Goal: Task Accomplishment & Management: Manage account settings

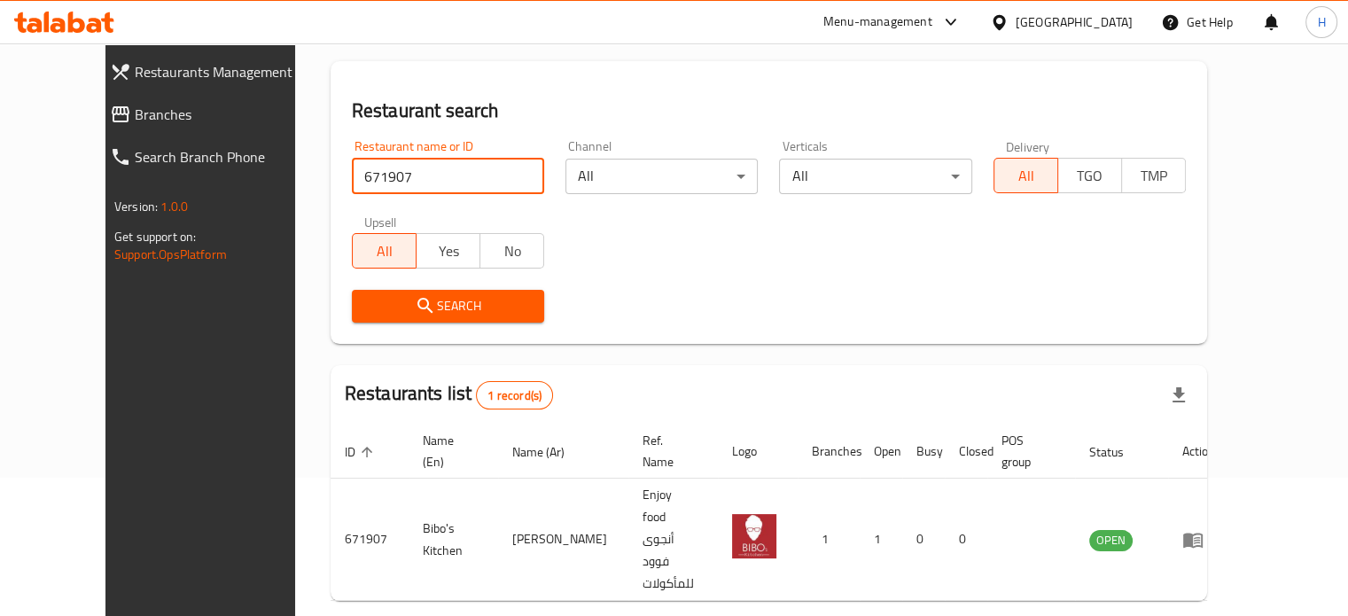
click at [295, 176] on div "Home / Menu management Menu management Restaurant search Restaurant name or ID …" at bounding box center [769, 301] width 948 height 792
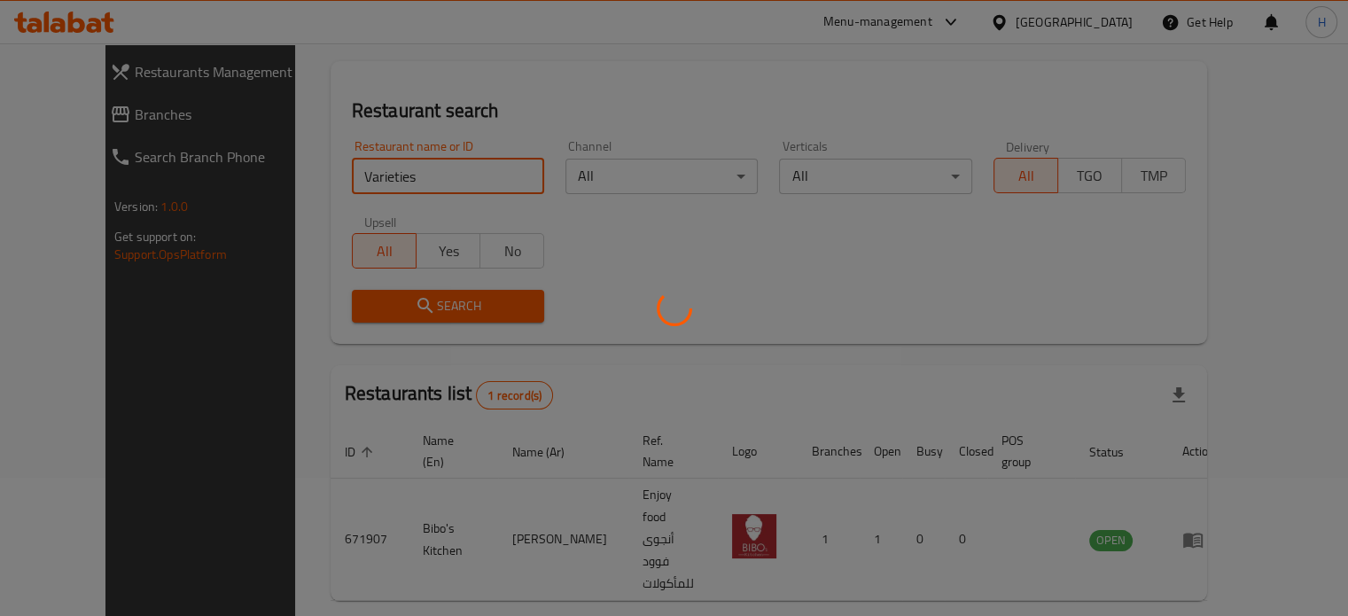
scroll to position [107, 0]
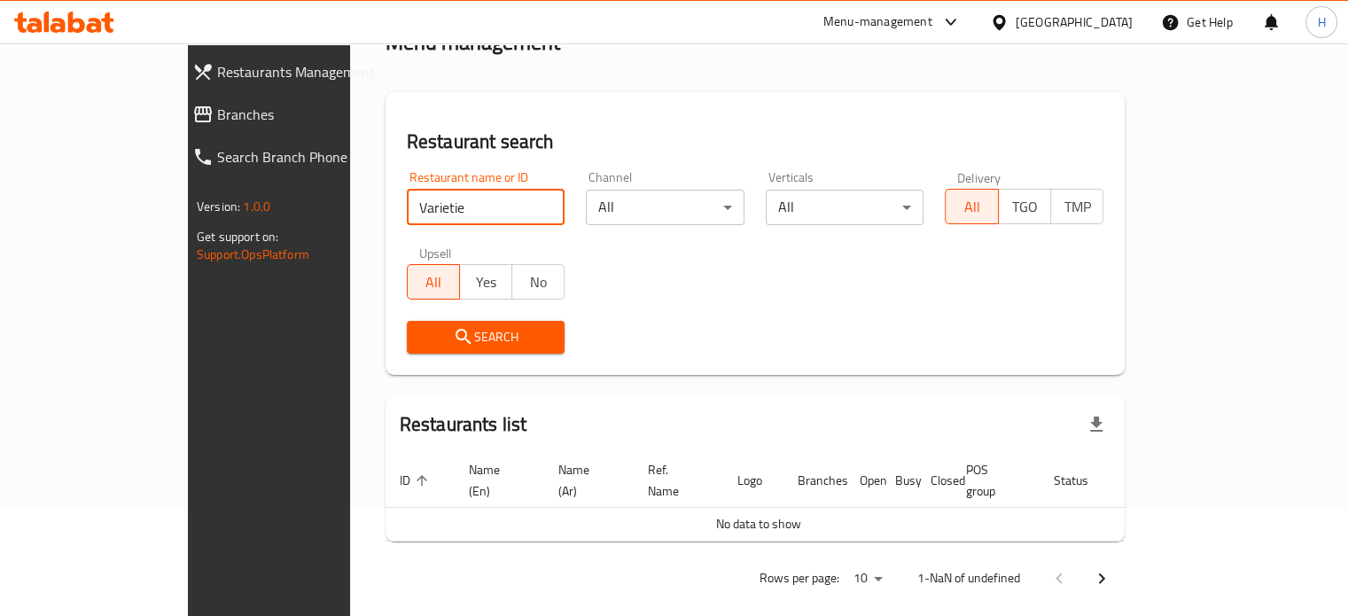
click button "Search" at bounding box center [486, 337] width 159 height 33
type input "Varieti"
click at [66, 21] on icon at bounding box center [64, 22] width 100 height 21
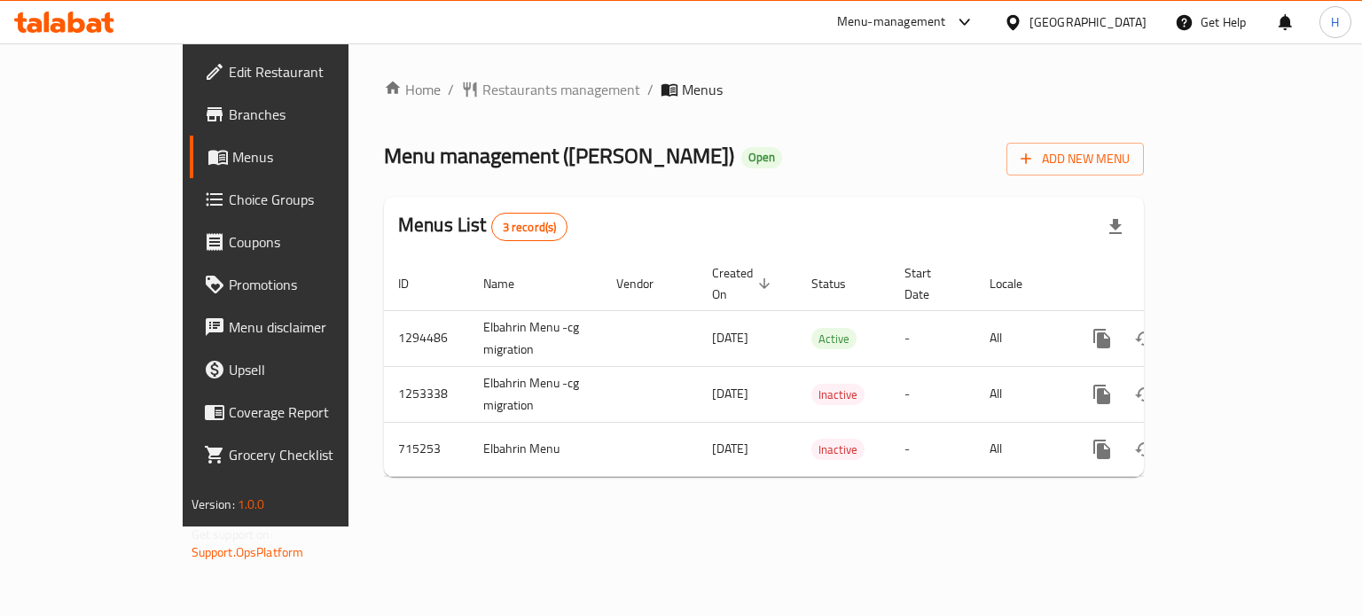
click at [229, 116] on span "Branches" at bounding box center [313, 114] width 168 height 21
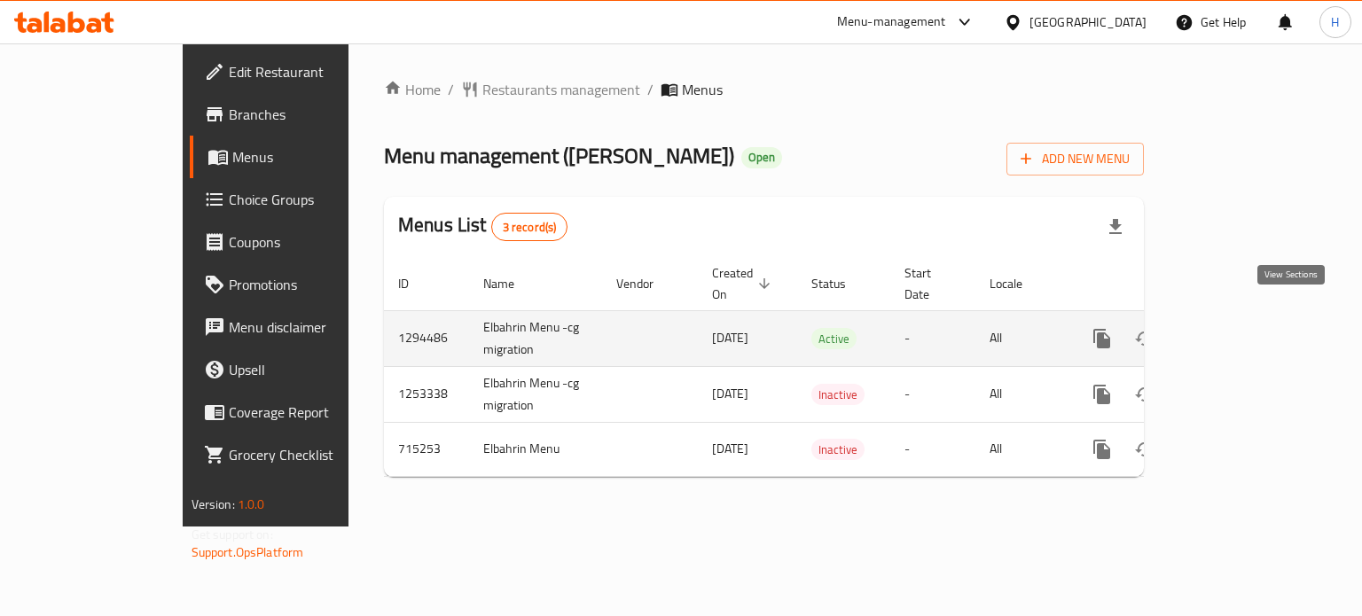
click at [1240, 328] on icon "enhanced table" at bounding box center [1229, 338] width 21 height 21
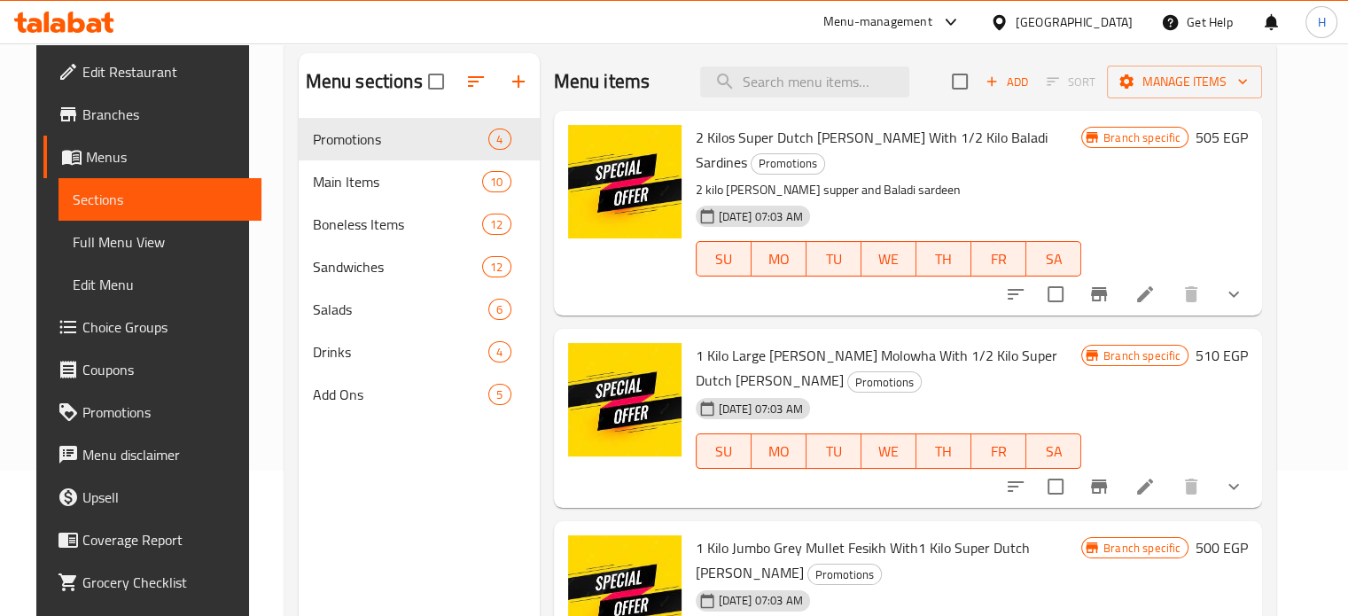
scroll to position [177, 0]
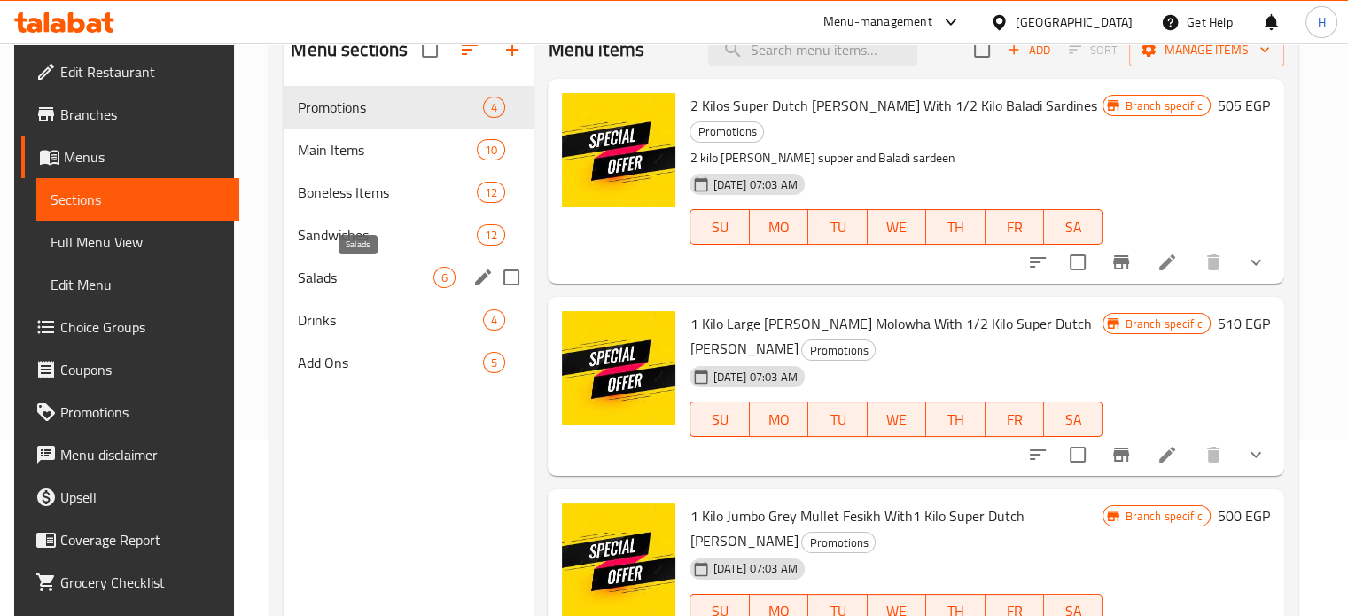
click at [321, 282] on span "Salads" at bounding box center [366, 277] width 136 height 21
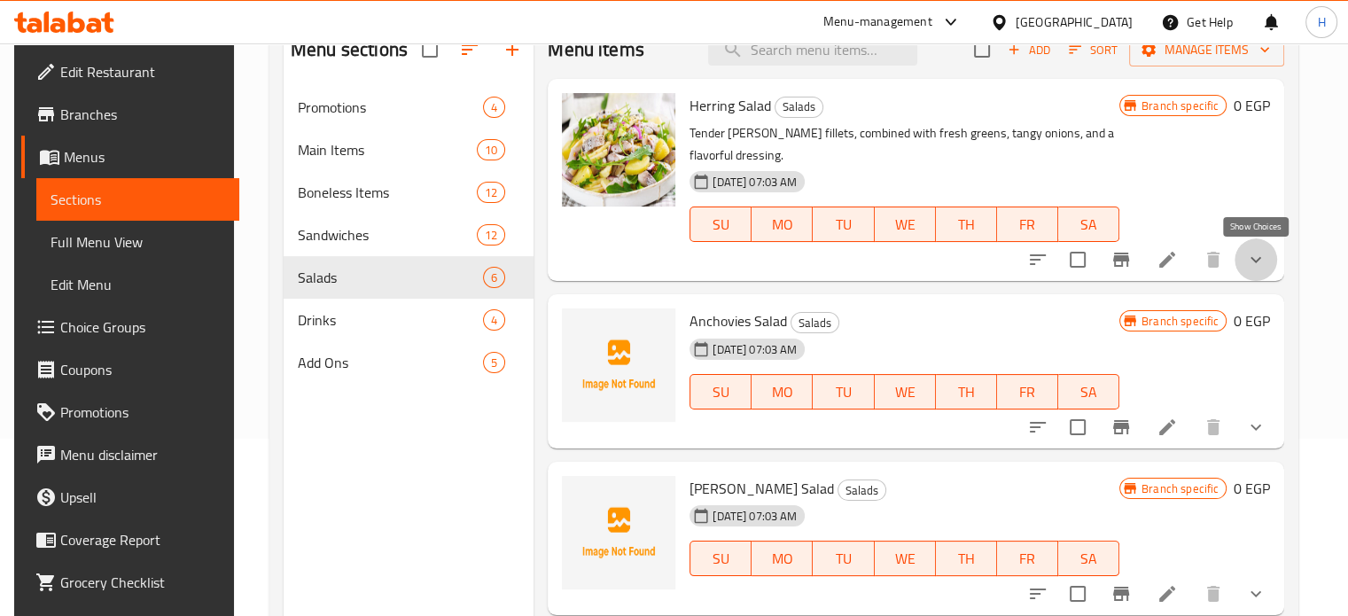
click at [1255, 256] on icon "show more" at bounding box center [1256, 259] width 21 height 21
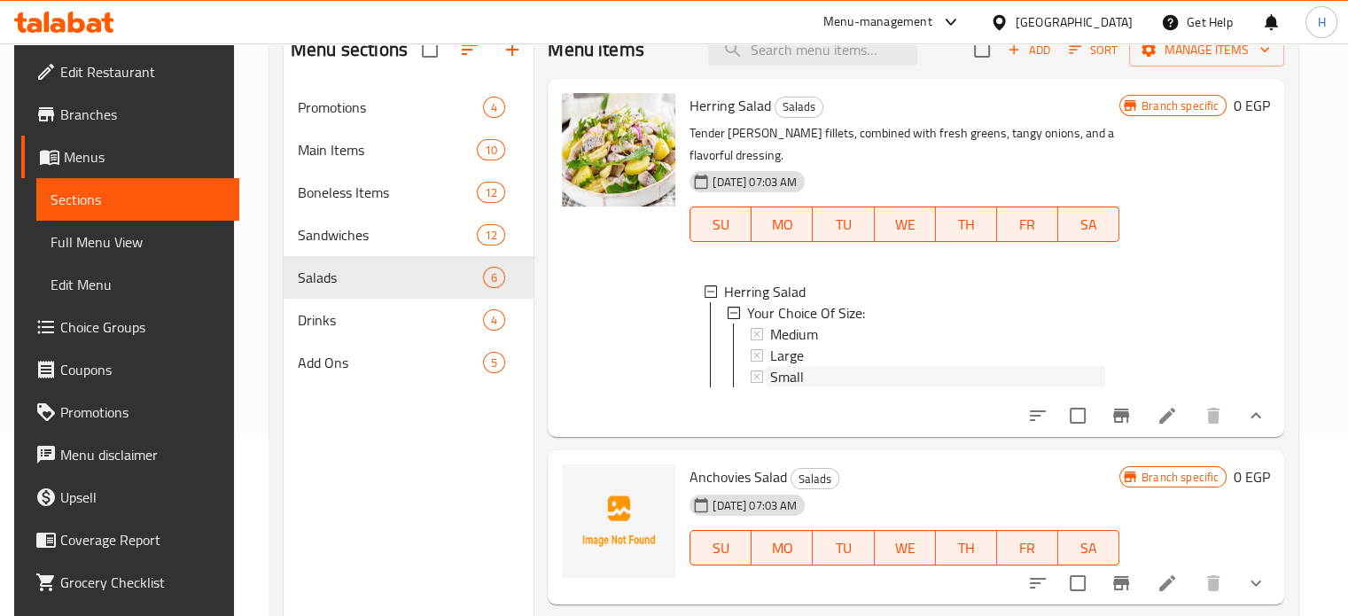
click at [805, 380] on div "Small" at bounding box center [937, 376] width 335 height 21
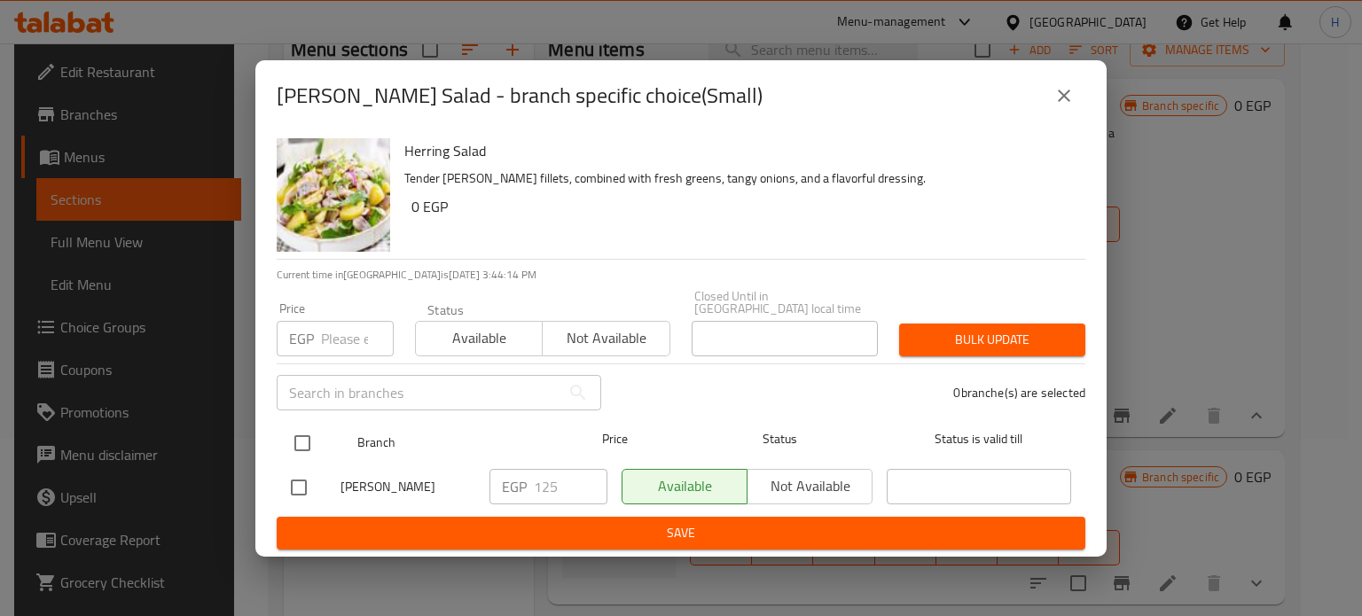
click at [295, 436] on input "checkbox" at bounding box center [302, 443] width 37 height 37
checkbox input "true"
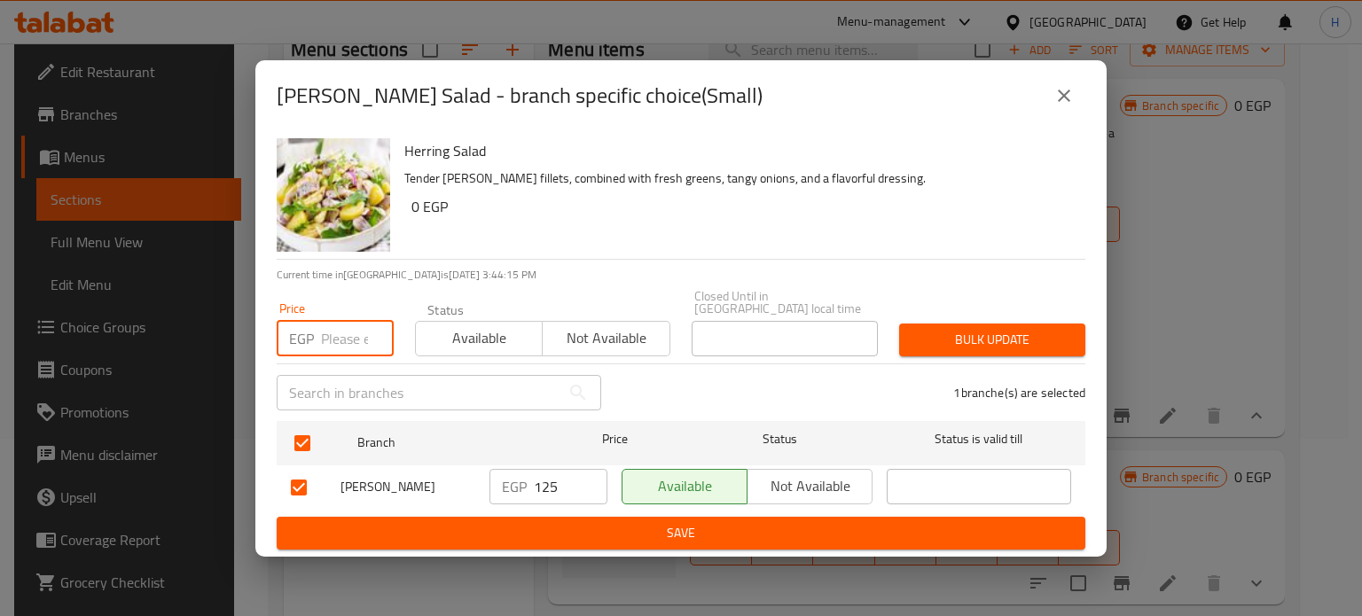
click at [333, 337] on input "number" at bounding box center [357, 338] width 73 height 35
type input "150"
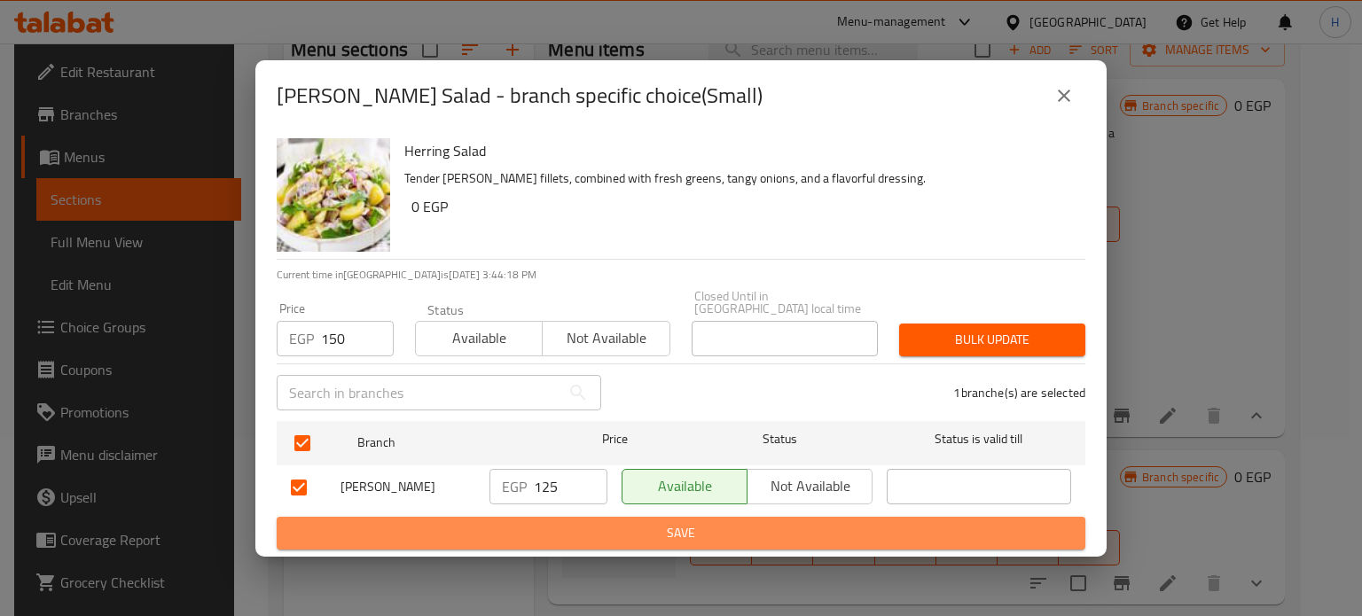
click at [526, 522] on span "Save" at bounding box center [681, 533] width 780 height 22
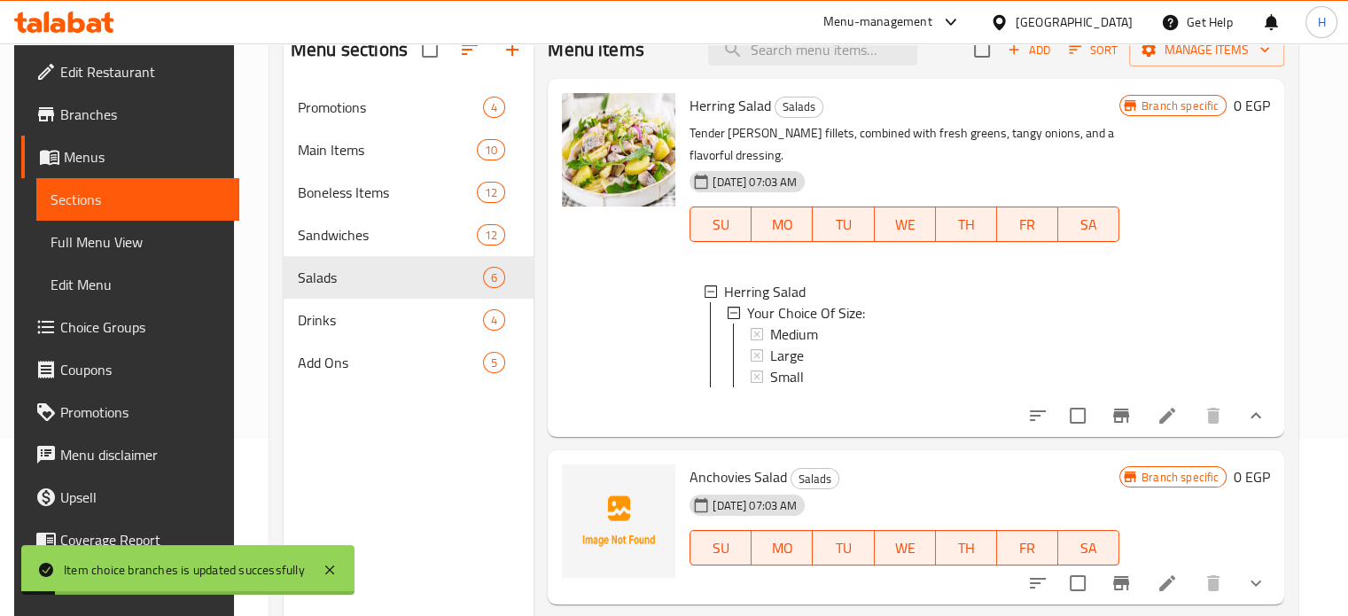
click at [790, 377] on span "Small" at bounding box center [787, 376] width 34 height 21
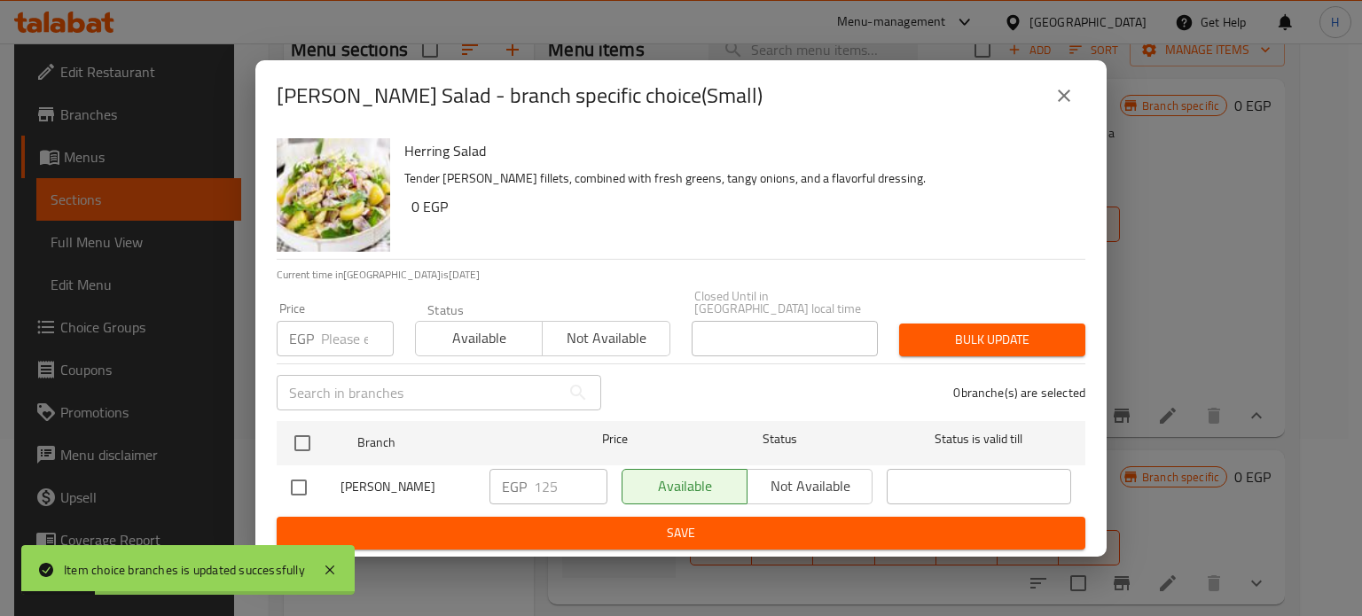
click at [329, 337] on input "number" at bounding box center [357, 338] width 73 height 35
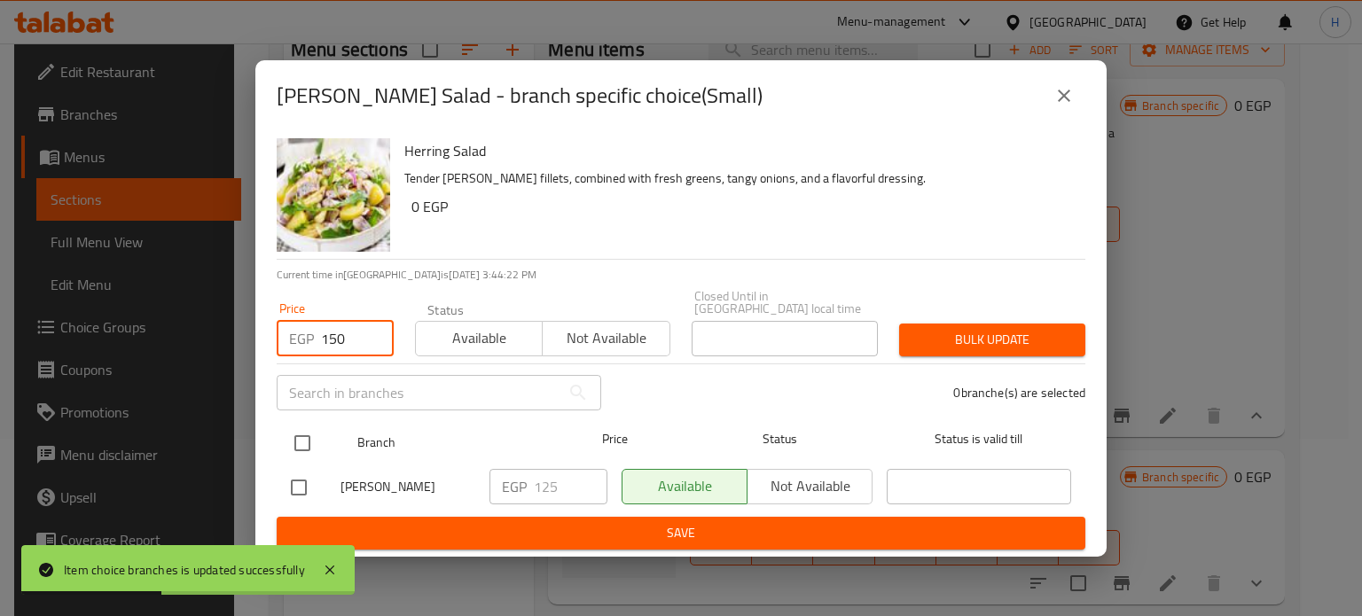
type input "150"
click at [309, 435] on input "checkbox" at bounding box center [302, 443] width 37 height 37
checkbox input "true"
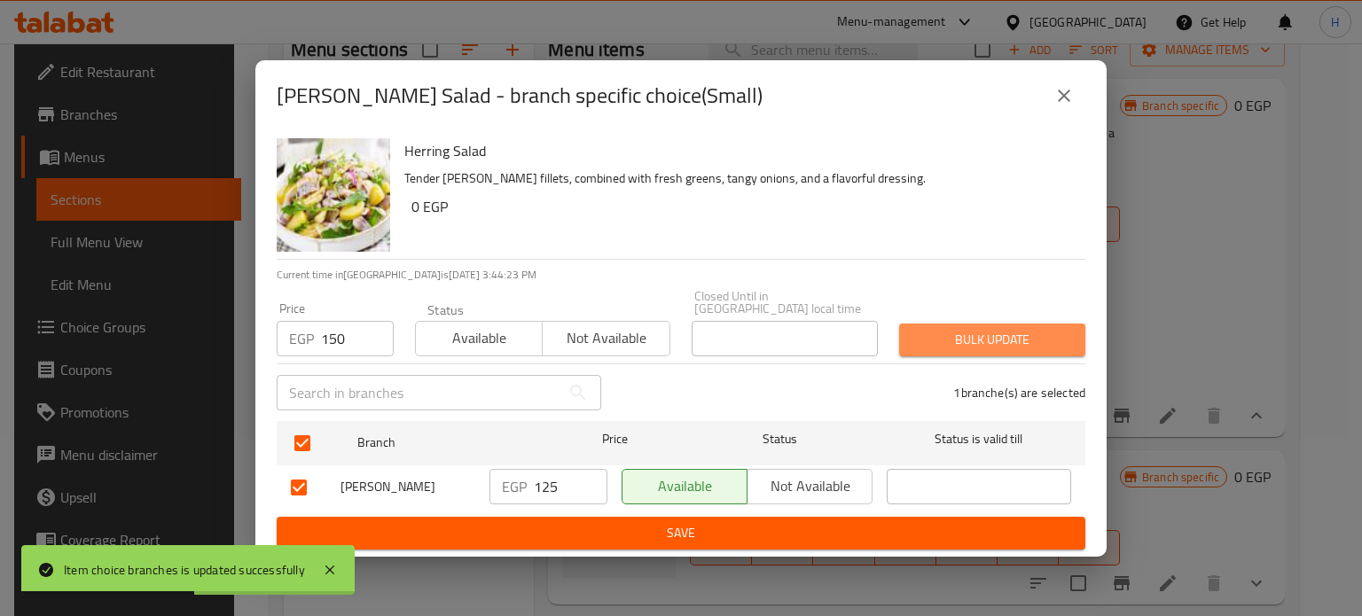
click at [1019, 336] on span "Bulk update" at bounding box center [992, 340] width 158 height 22
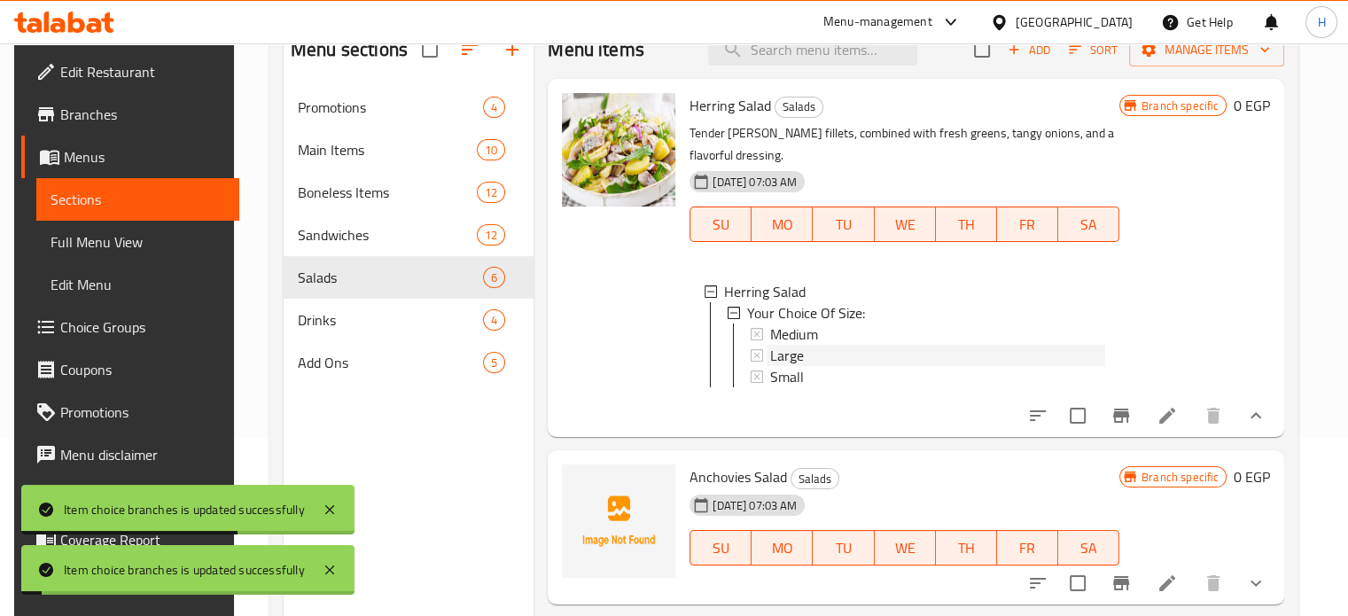
click at [780, 354] on span "Large" at bounding box center [787, 355] width 34 height 21
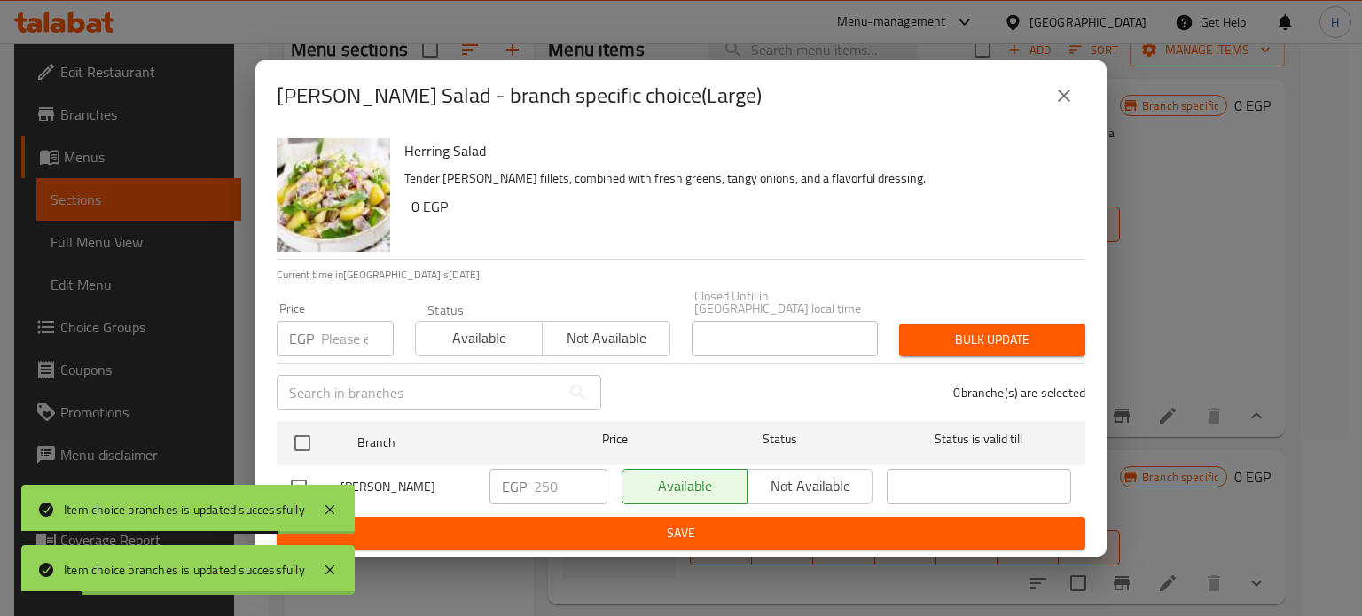
click at [1065, 106] on icon "close" at bounding box center [1063, 95] width 21 height 21
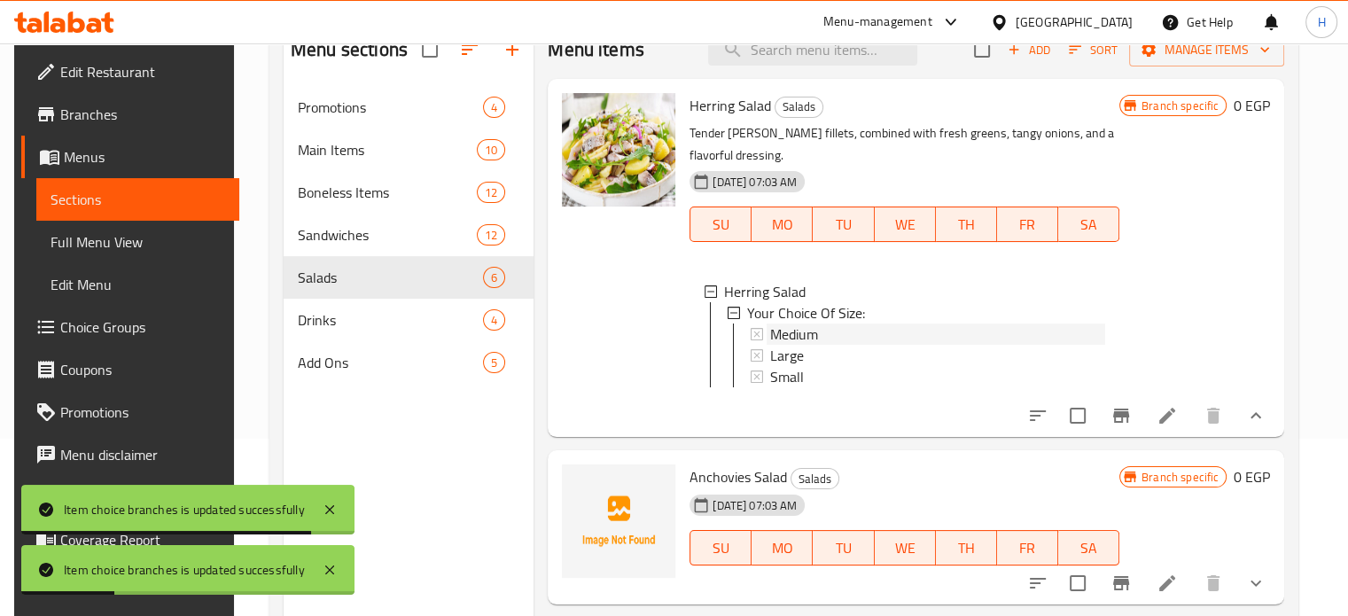
click at [793, 340] on span "Medium" at bounding box center [794, 334] width 48 height 21
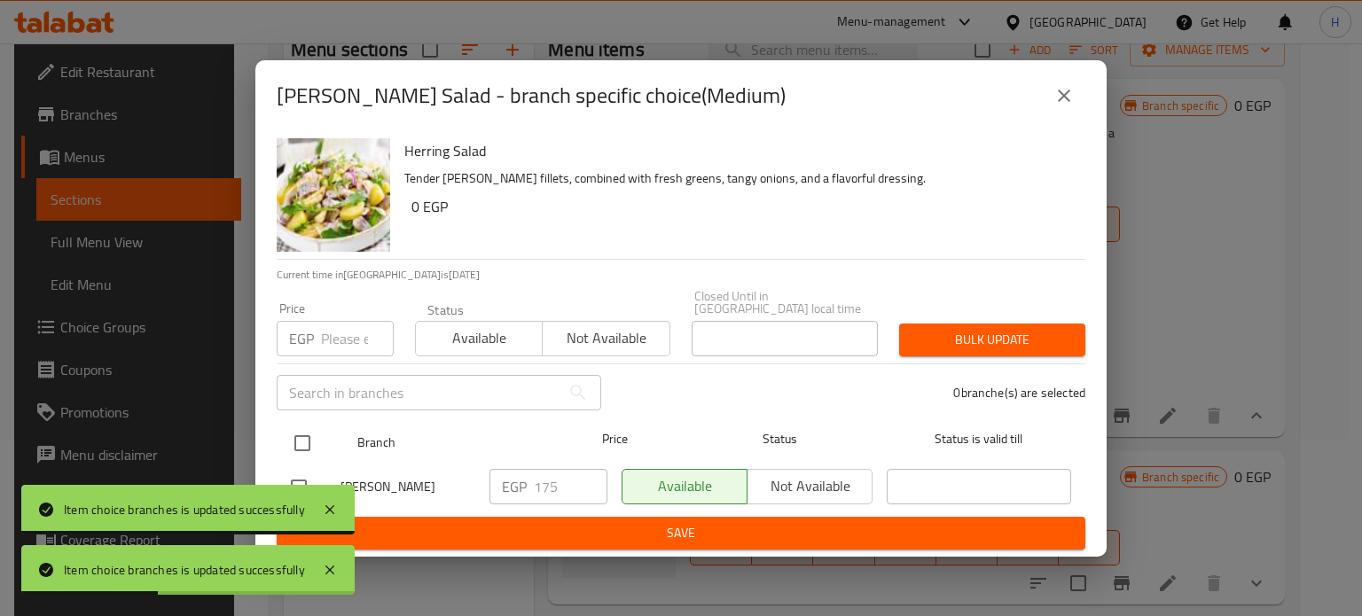
click at [302, 435] on input "checkbox" at bounding box center [302, 443] width 37 height 37
checkbox input "true"
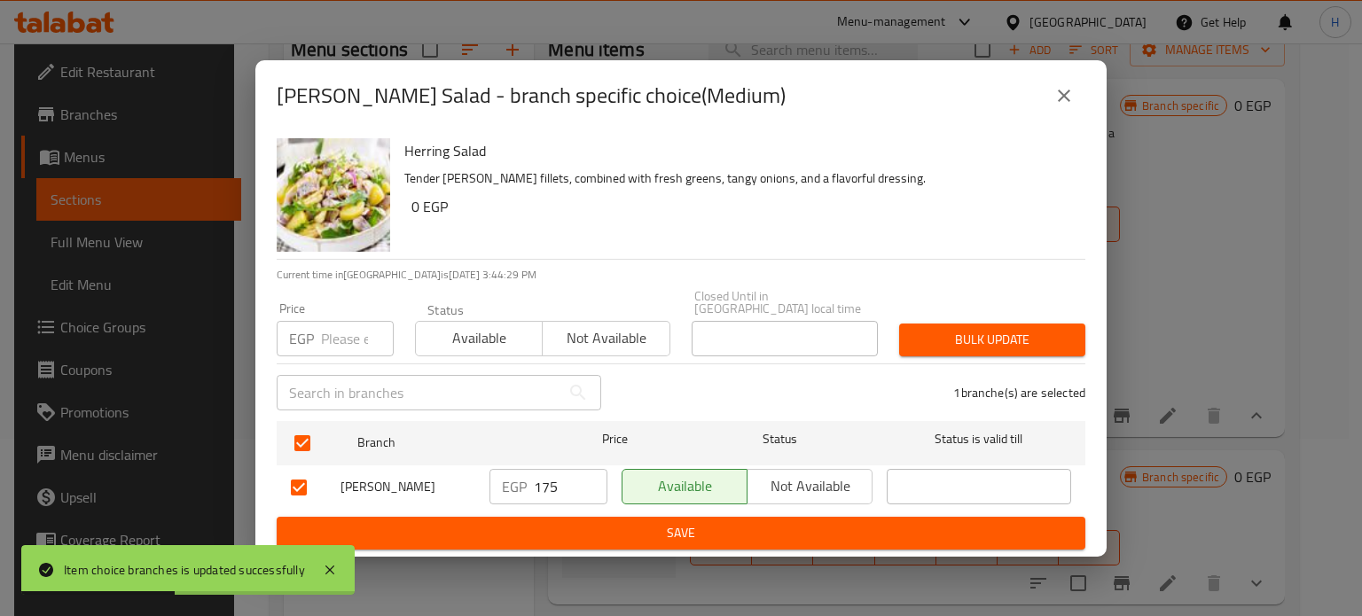
click at [342, 337] on input "number" at bounding box center [357, 338] width 73 height 35
type input "210"
click at [932, 336] on span "Bulk update" at bounding box center [992, 340] width 158 height 22
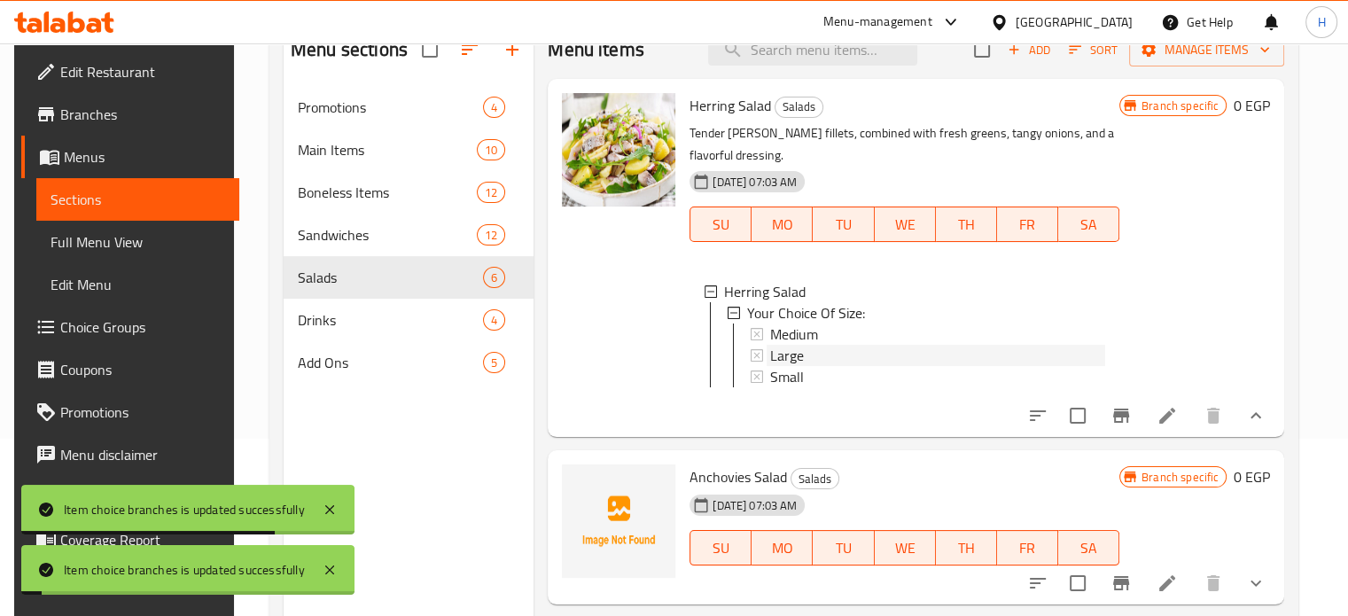
click at [788, 356] on span "Large" at bounding box center [787, 355] width 34 height 21
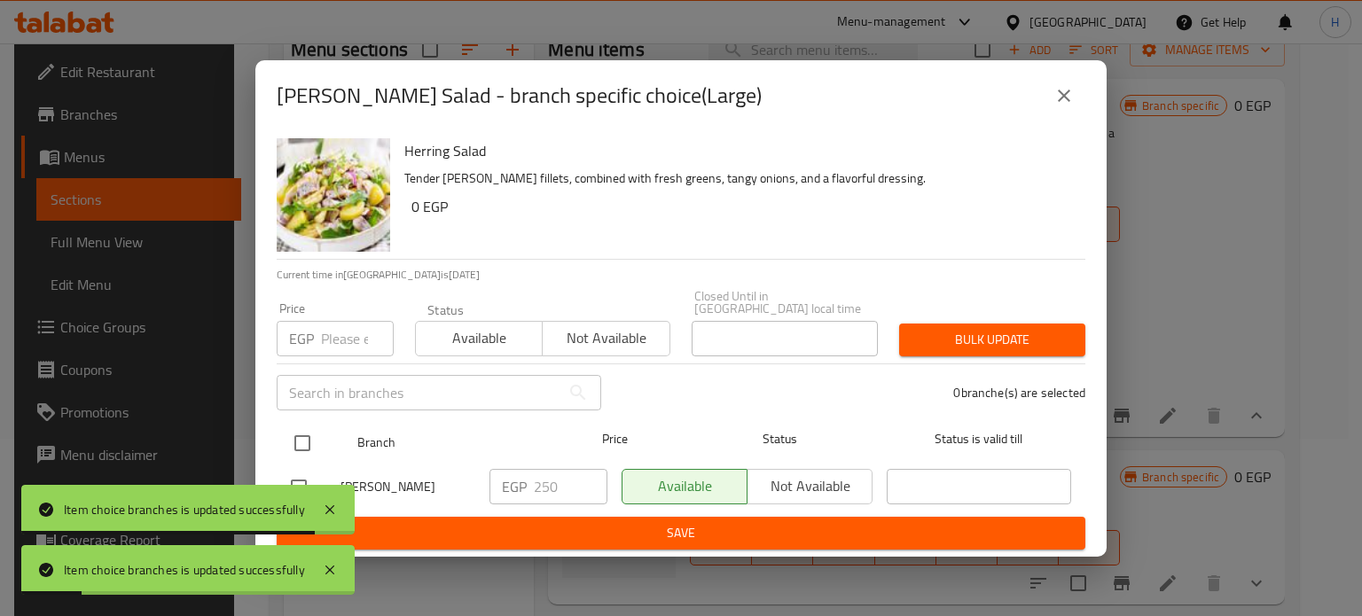
click at [295, 439] on input "checkbox" at bounding box center [302, 443] width 37 height 37
checkbox input "true"
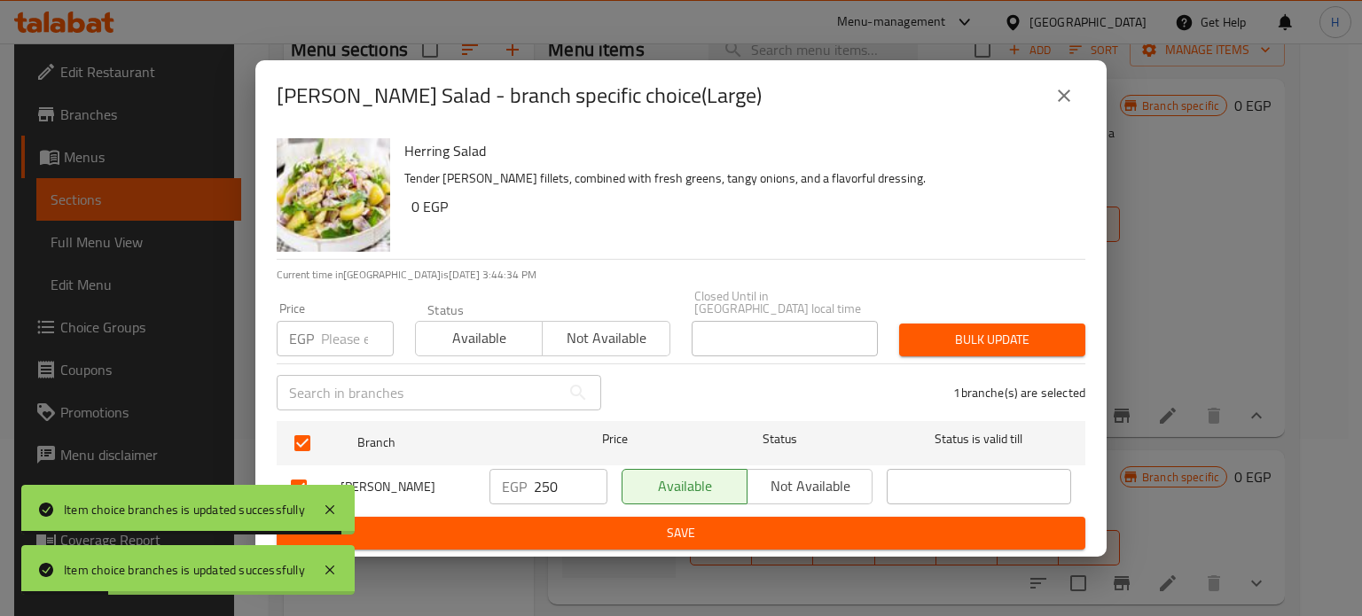
click at [340, 338] on input "number" at bounding box center [357, 338] width 73 height 35
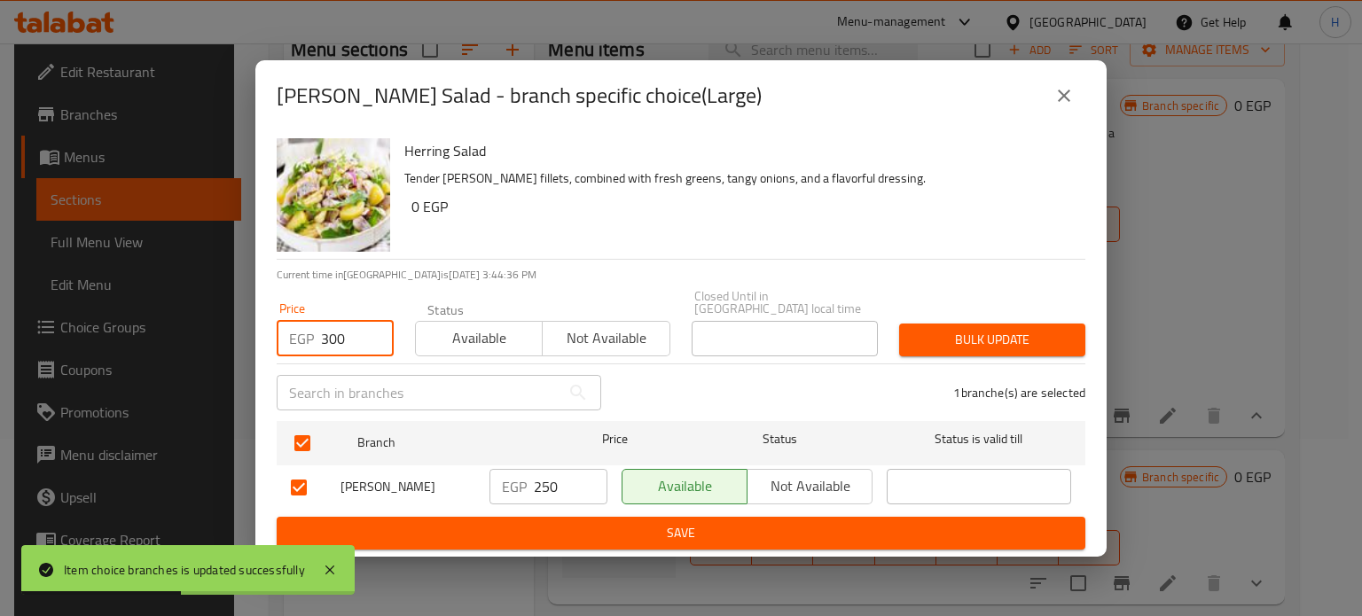
type input "300"
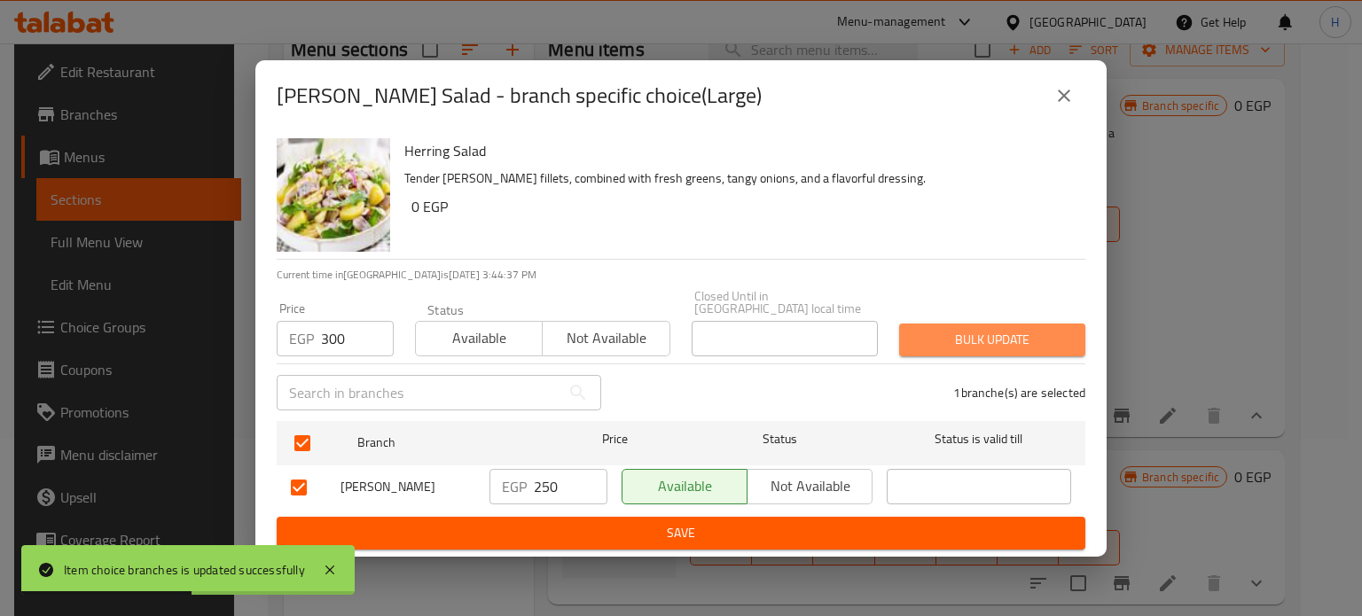
click at [977, 336] on span "Bulk update" at bounding box center [992, 340] width 158 height 22
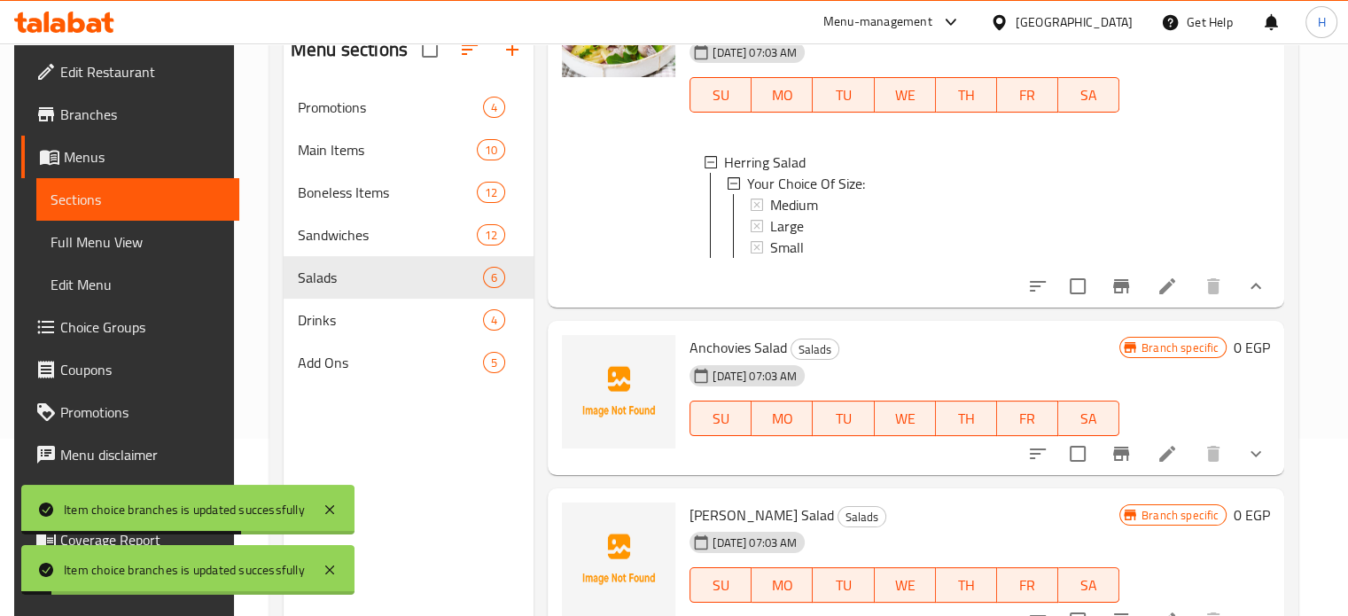
scroll to position [177, 0]
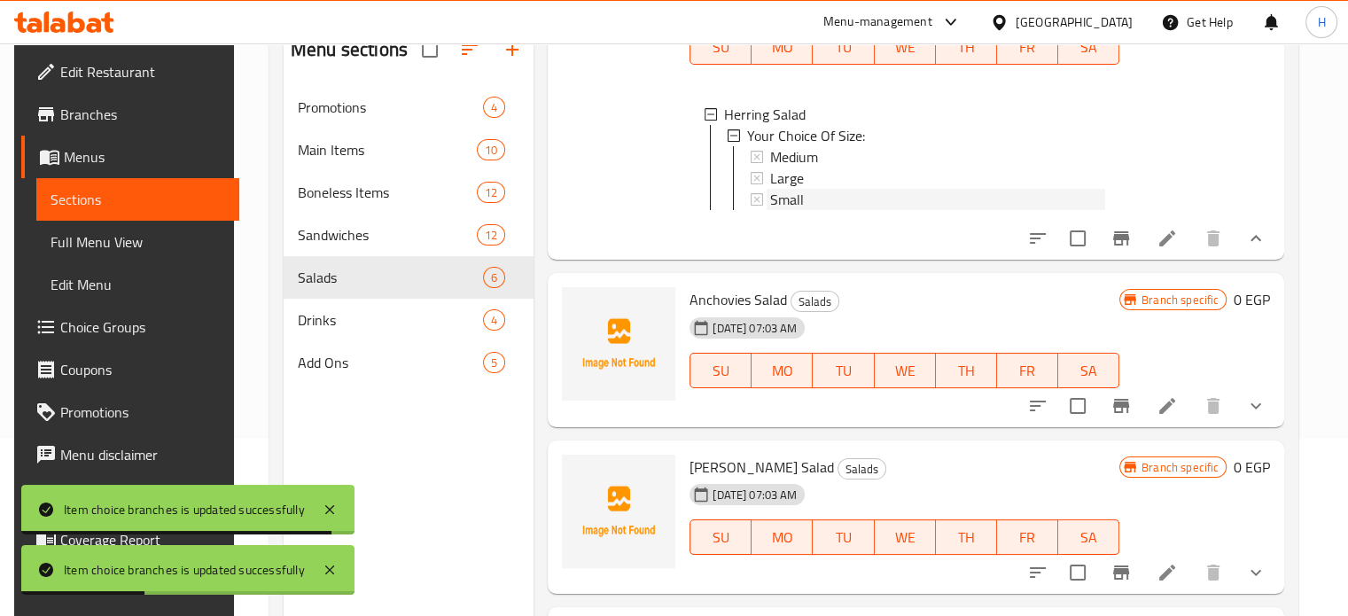
click at [794, 202] on span "Small" at bounding box center [787, 199] width 34 height 21
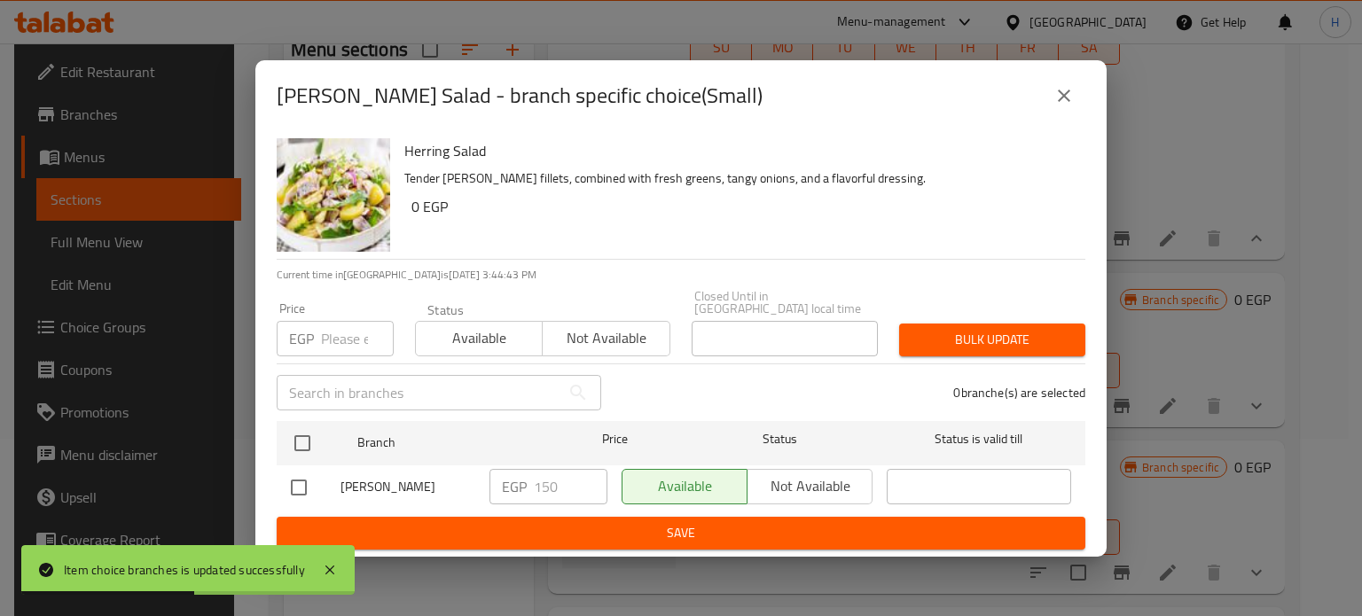
click at [1062, 102] on icon "close" at bounding box center [1064, 96] width 12 height 12
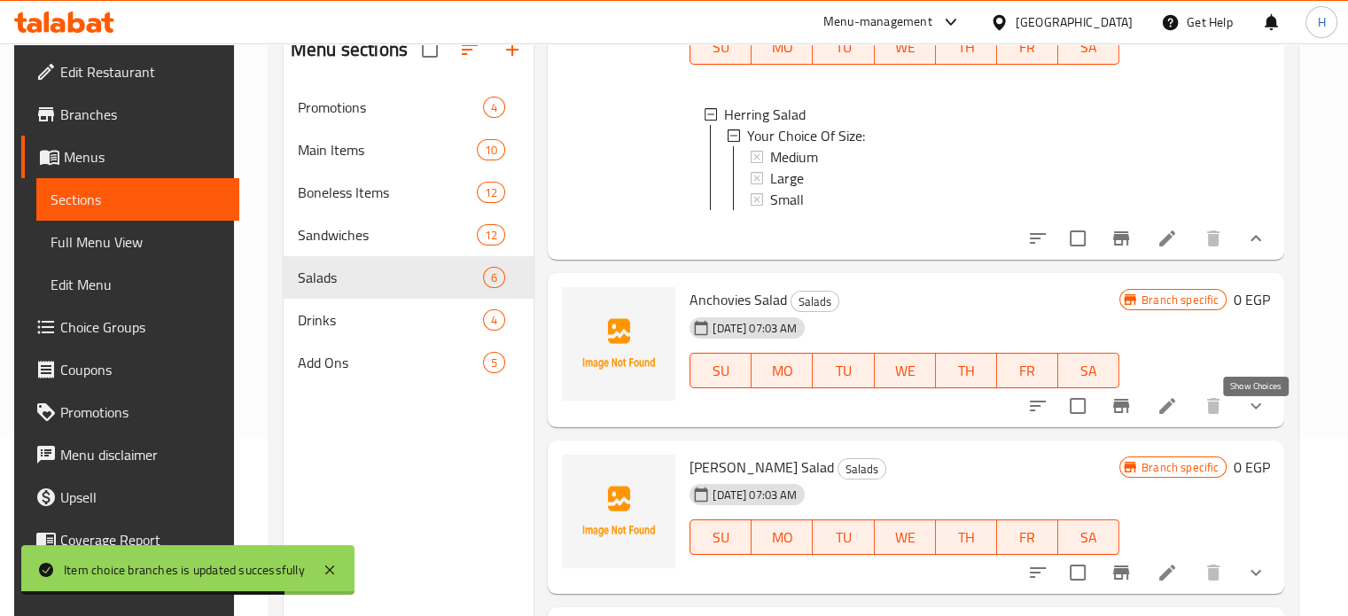
click at [1255, 414] on icon "show more" at bounding box center [1256, 405] width 21 height 21
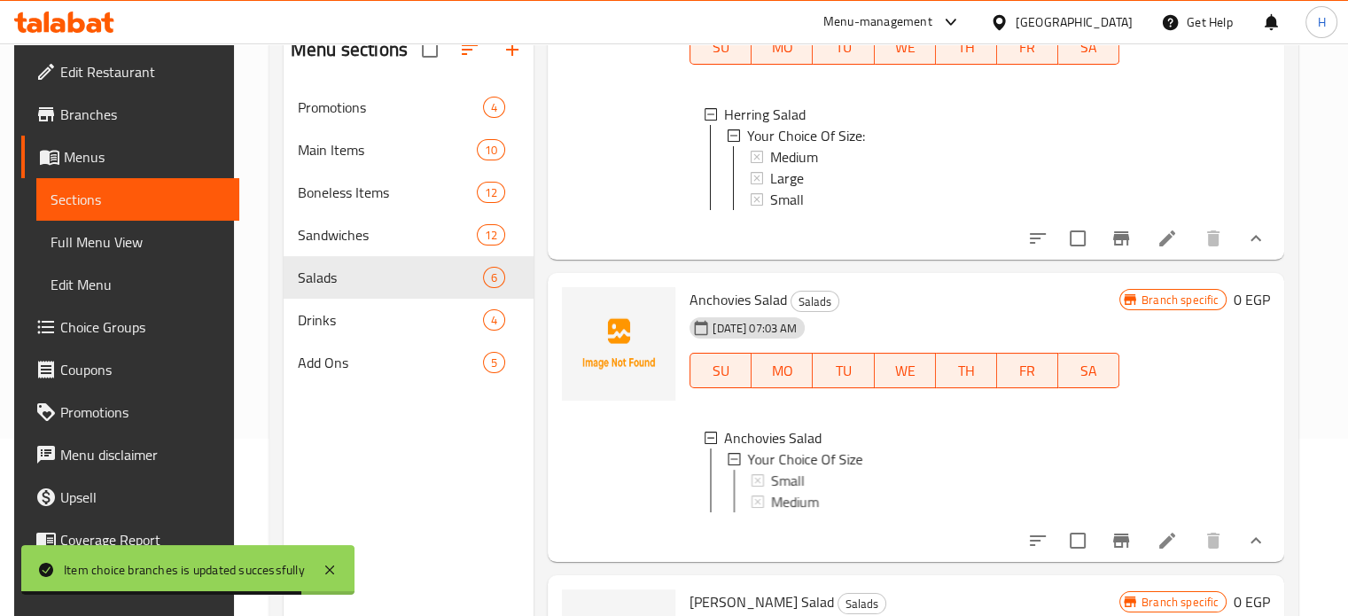
scroll to position [266, 0]
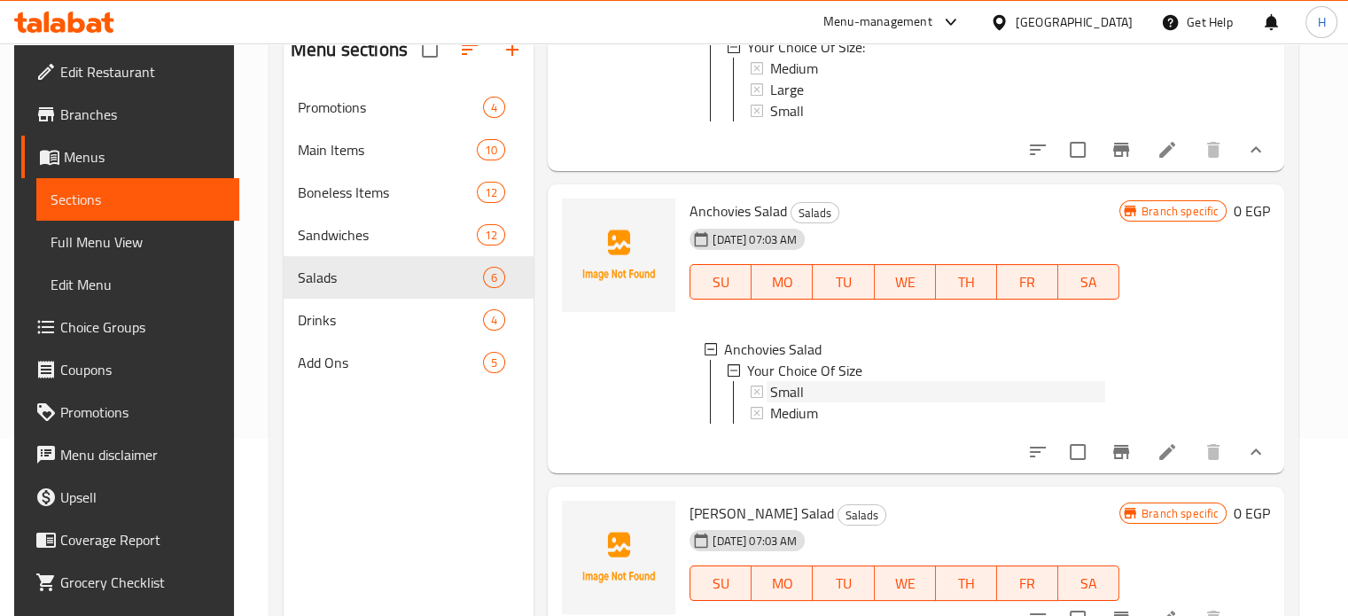
click at [796, 399] on span "Small" at bounding box center [787, 391] width 34 height 21
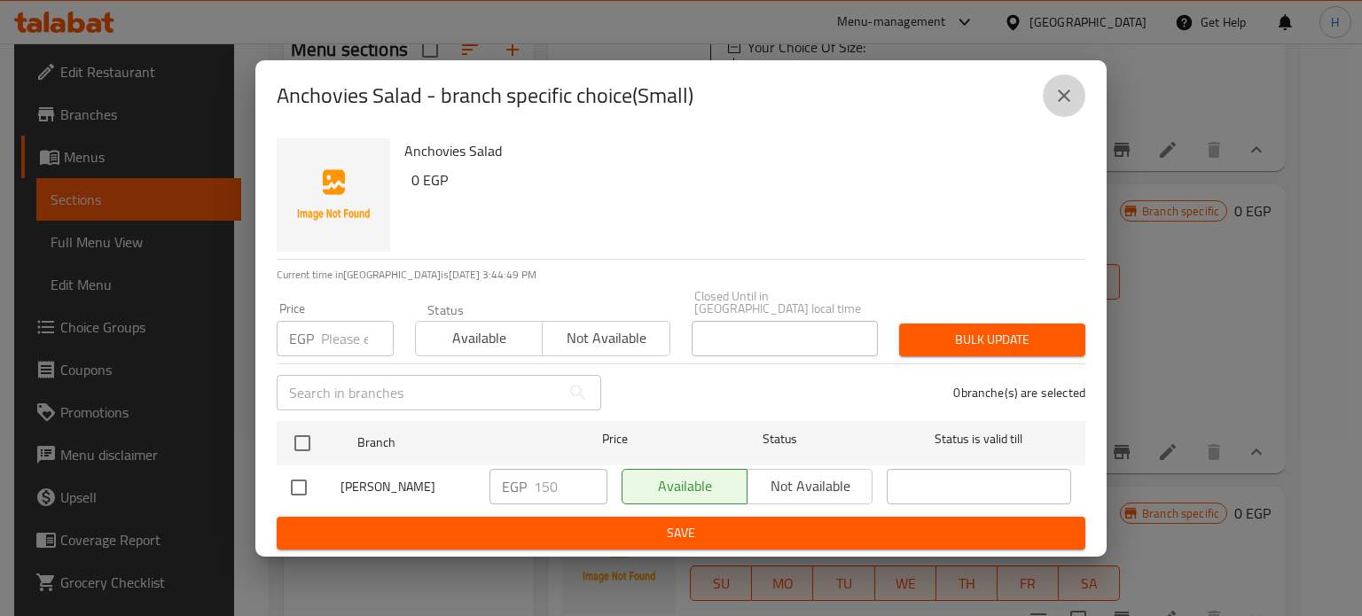
click at [1047, 113] on button "close" at bounding box center [1064, 95] width 43 height 43
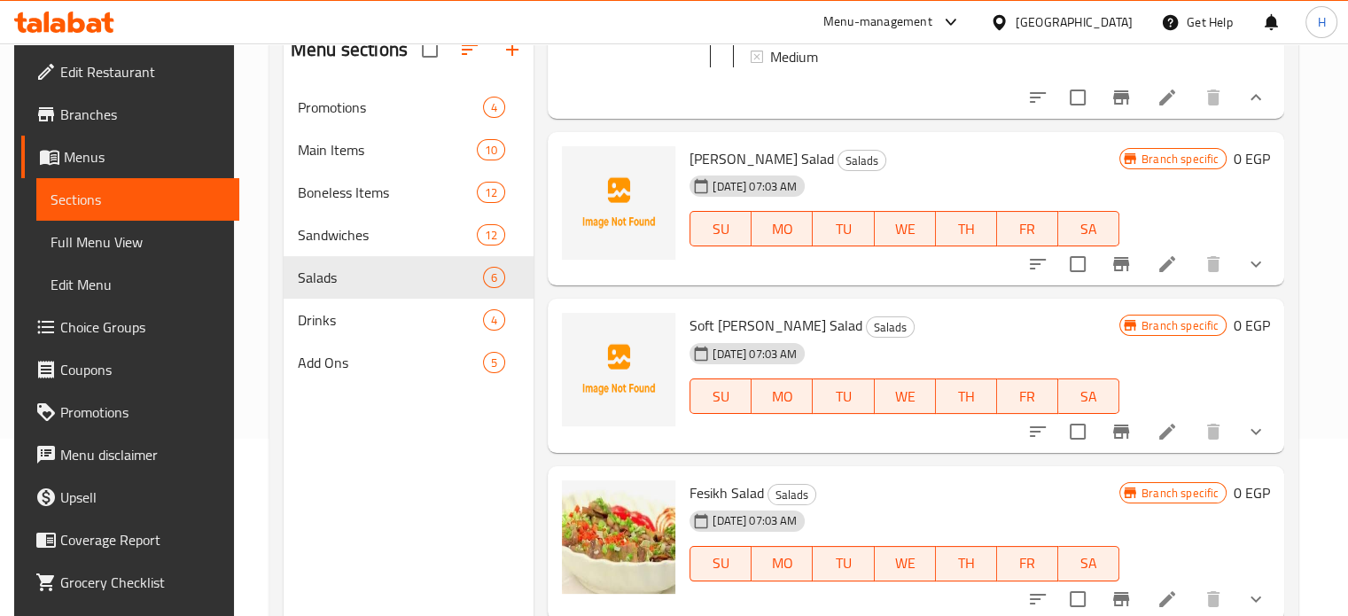
scroll to position [798, 0]
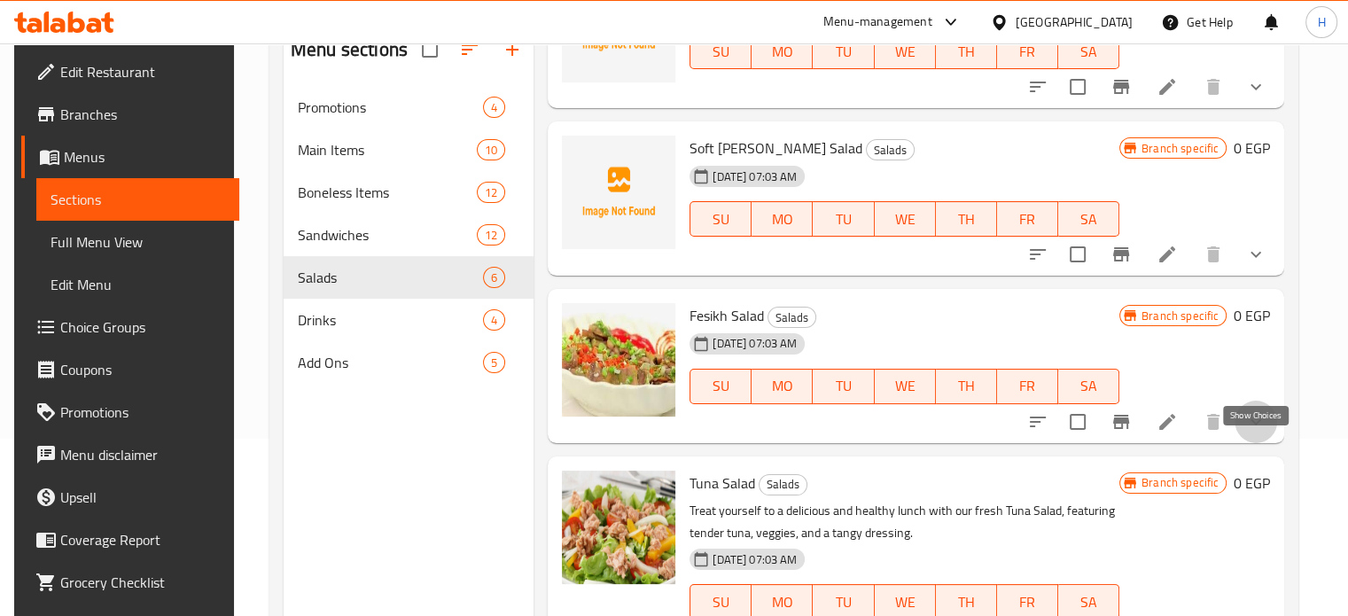
click at [1254, 433] on icon "show more" at bounding box center [1256, 421] width 21 height 21
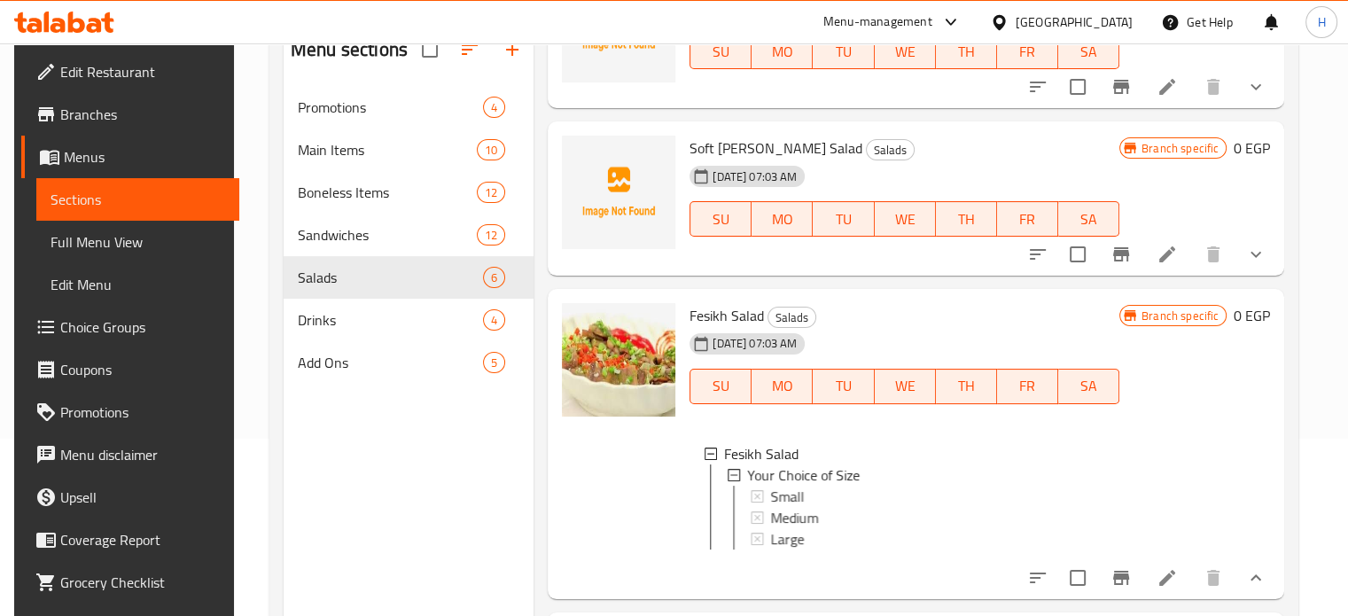
scroll to position [887, 0]
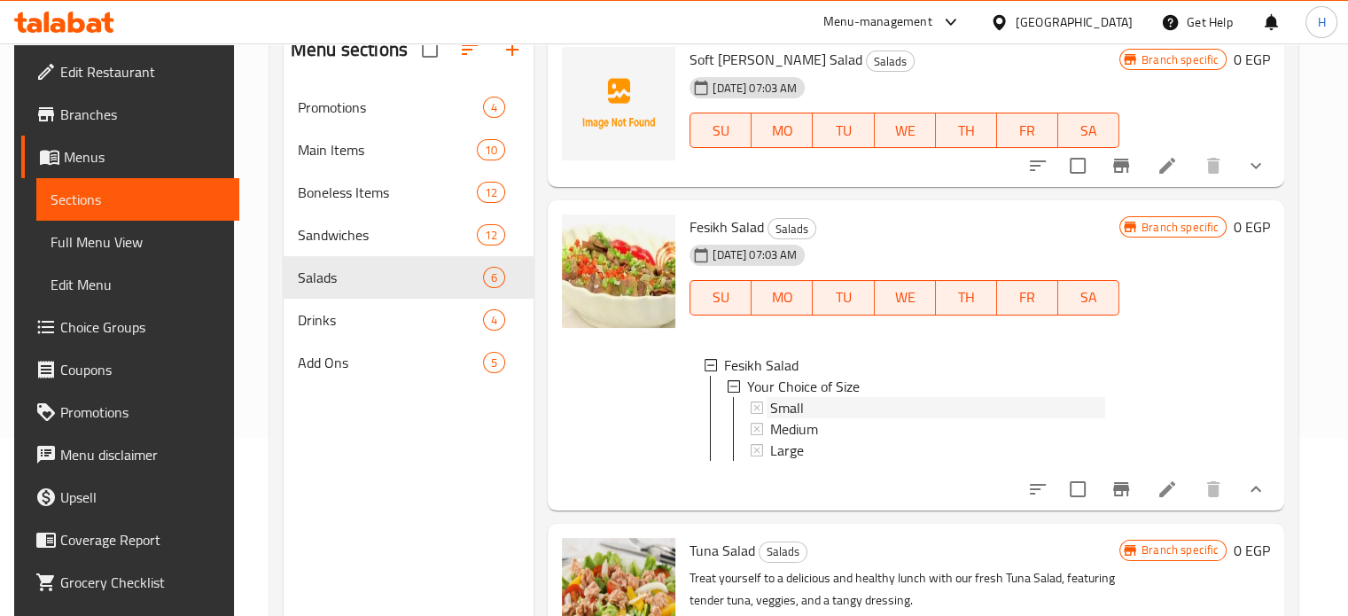
click at [786, 418] on span "Small" at bounding box center [787, 407] width 34 height 21
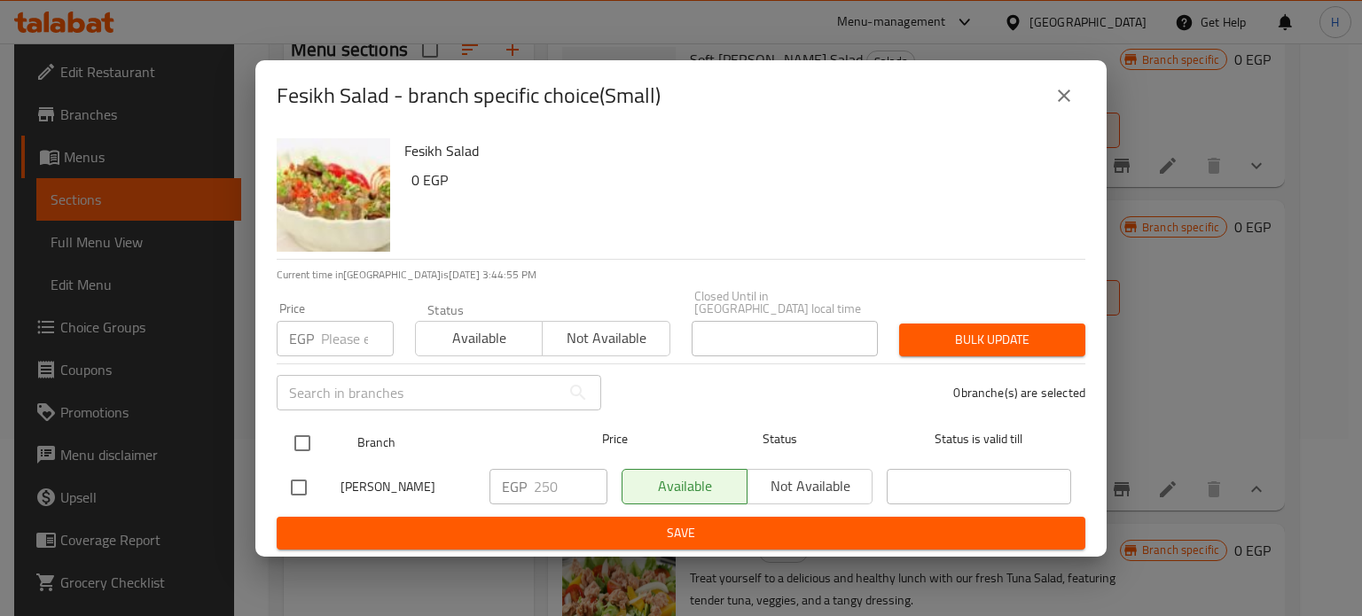
click at [298, 439] on input "checkbox" at bounding box center [302, 443] width 37 height 37
checkbox input "true"
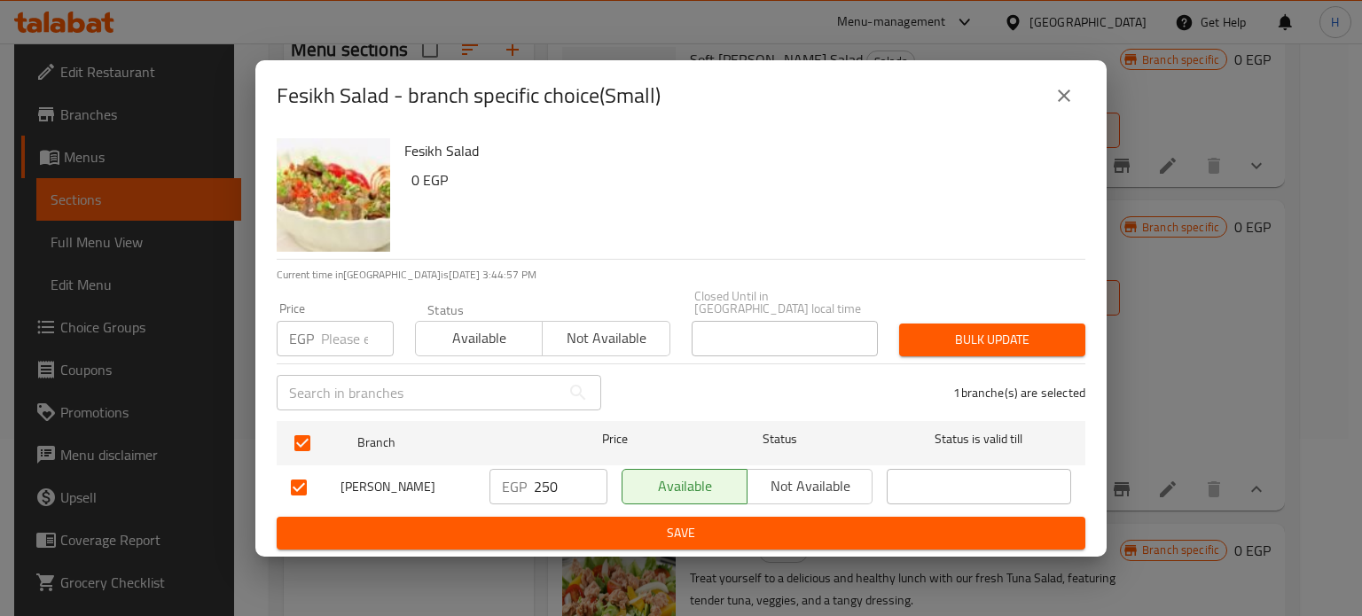
click at [330, 334] on input "number" at bounding box center [357, 338] width 73 height 35
type input "300"
click at [975, 343] on span "Bulk update" at bounding box center [992, 340] width 158 height 22
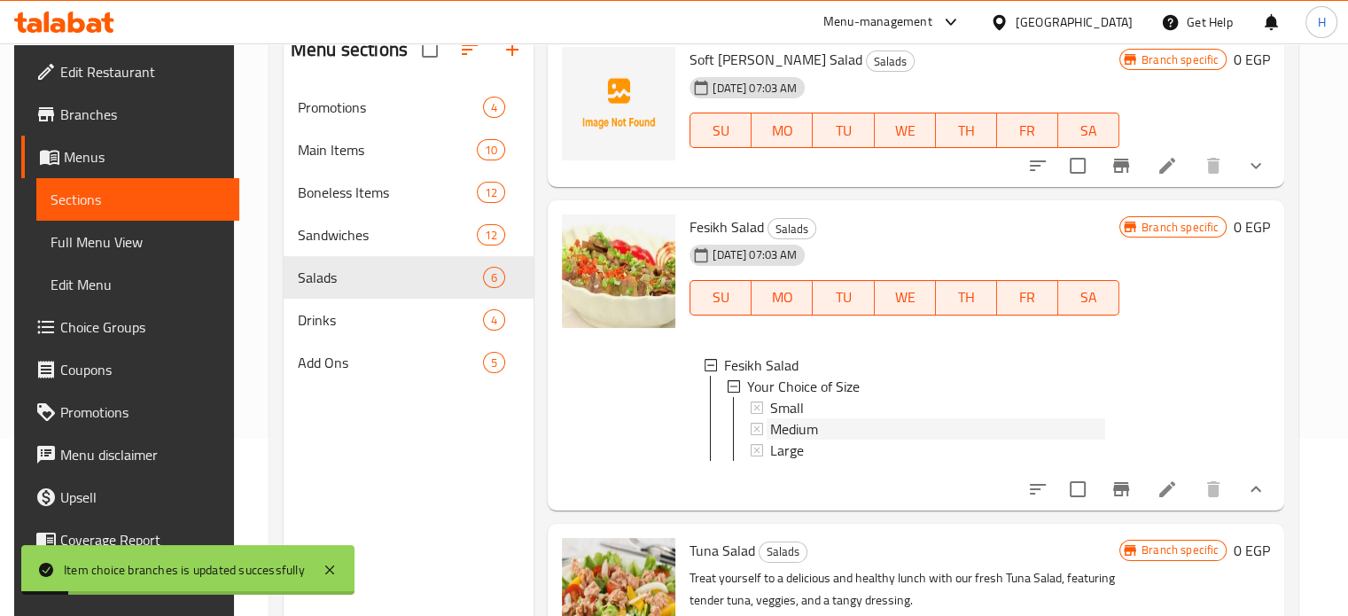
click at [794, 440] on span "Medium" at bounding box center [794, 428] width 48 height 21
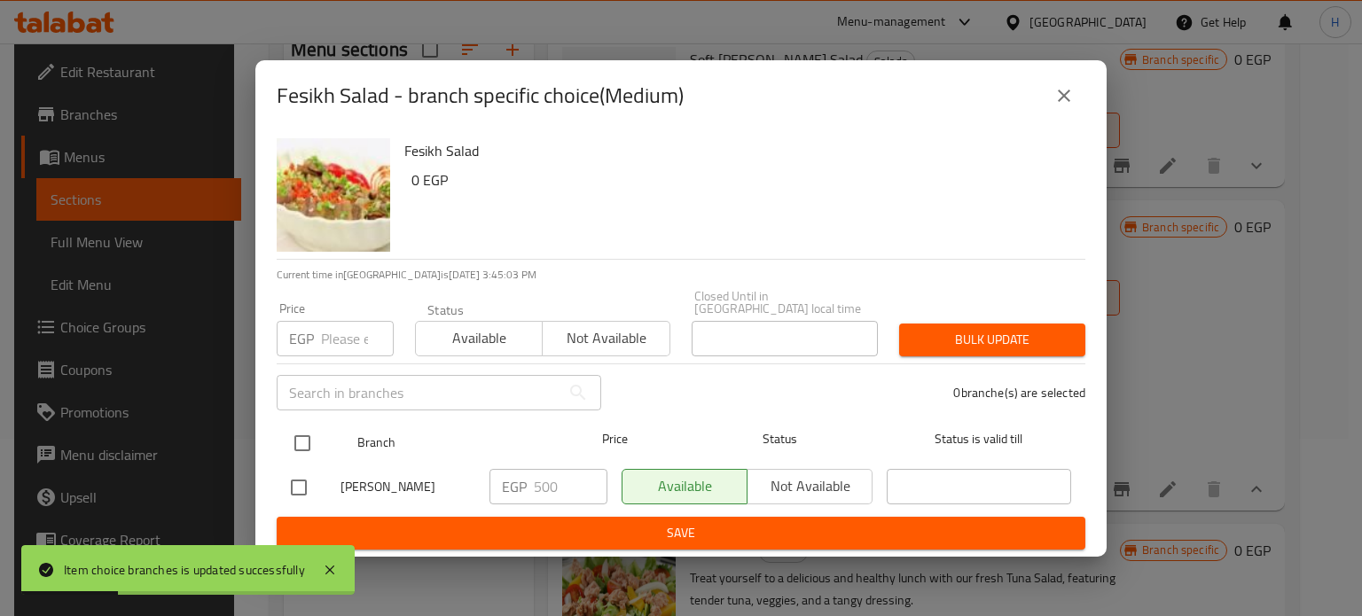
click at [300, 435] on input "checkbox" at bounding box center [302, 443] width 37 height 37
checkbox input "true"
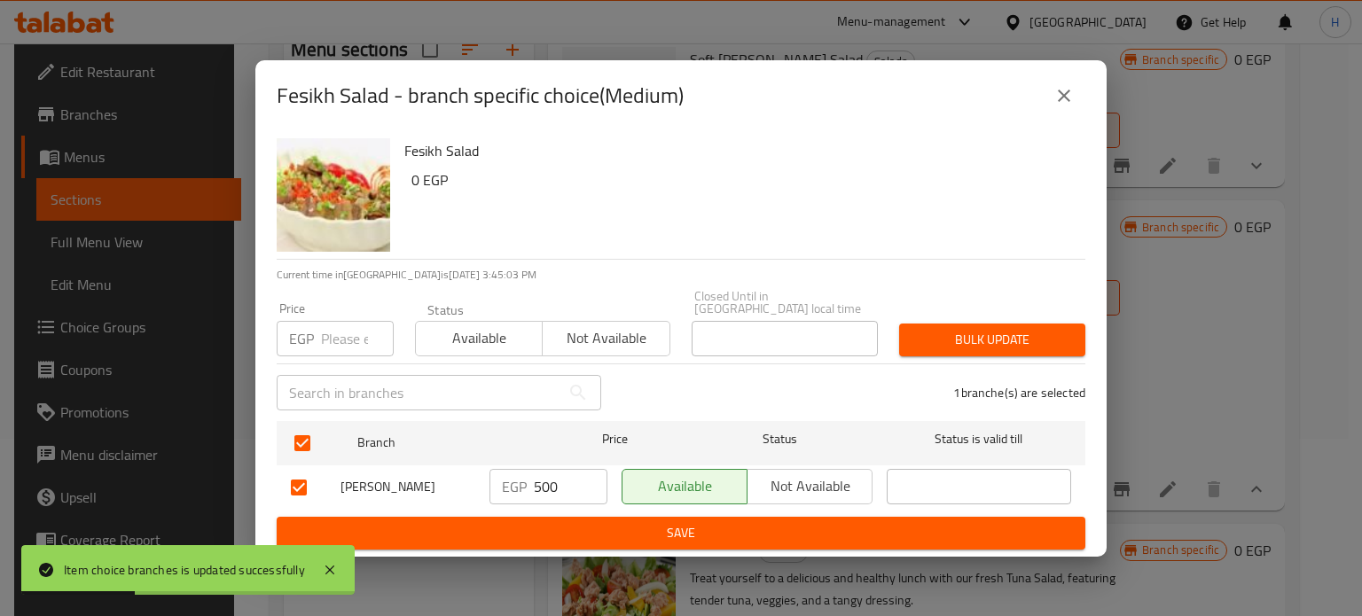
click at [343, 340] on input "number" at bounding box center [357, 338] width 73 height 35
type input "650"
click at [956, 340] on span "Bulk update" at bounding box center [992, 340] width 158 height 22
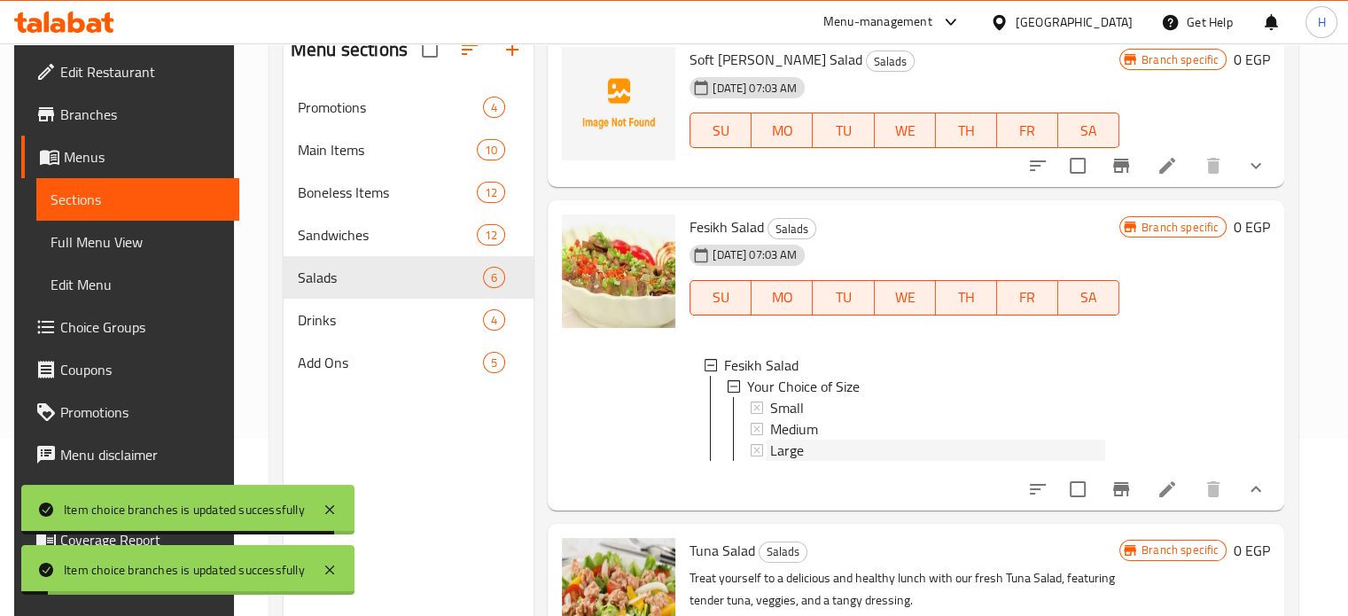
click at [789, 461] on span "Large" at bounding box center [787, 450] width 34 height 21
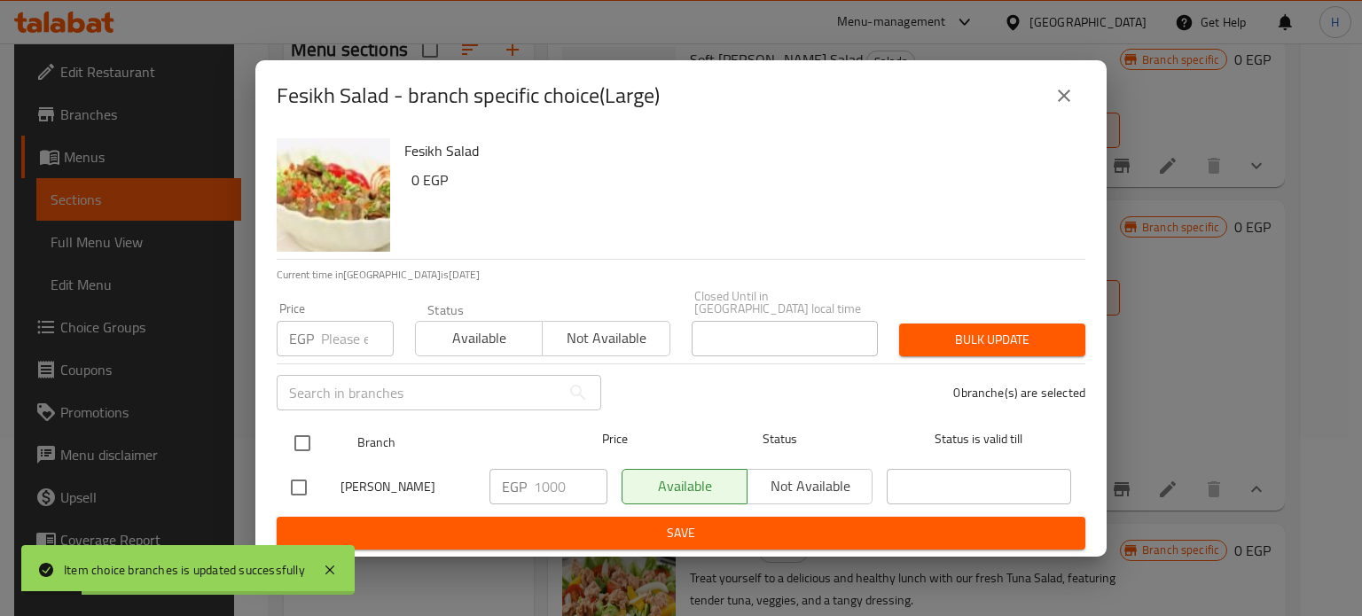
click at [313, 435] on input "checkbox" at bounding box center [302, 443] width 37 height 37
checkbox input "true"
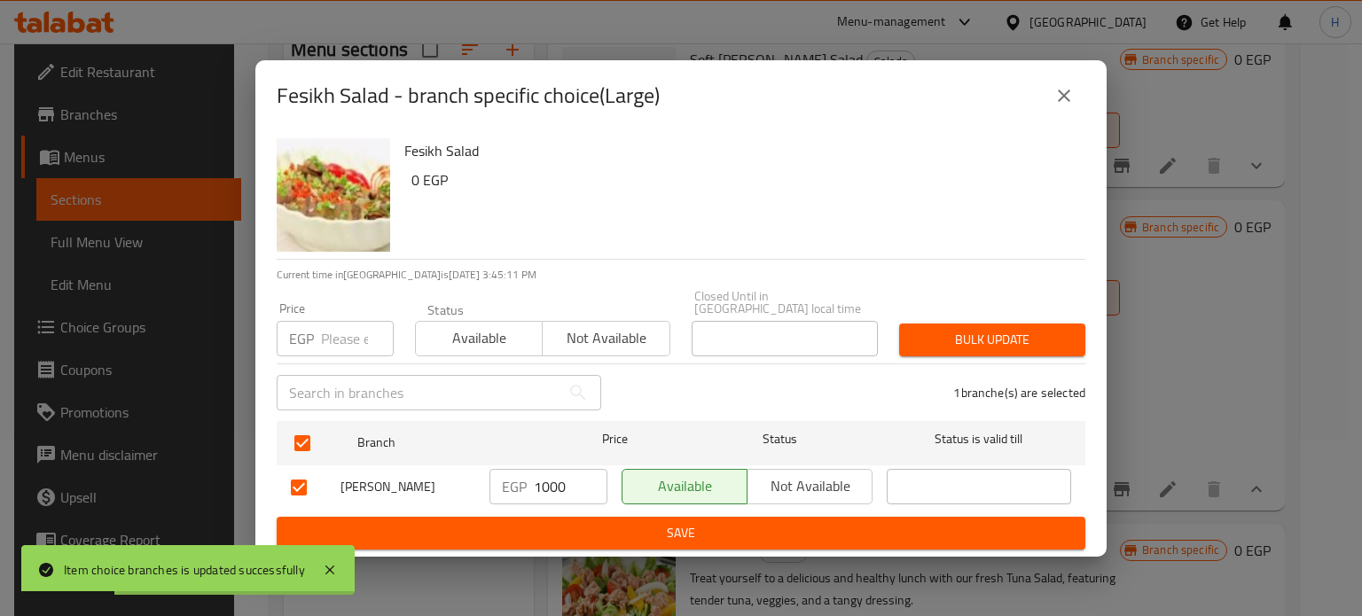
click at [340, 340] on input "number" at bounding box center [357, 338] width 73 height 35
type input "1150"
click at [1008, 333] on span "Bulk update" at bounding box center [992, 340] width 158 height 22
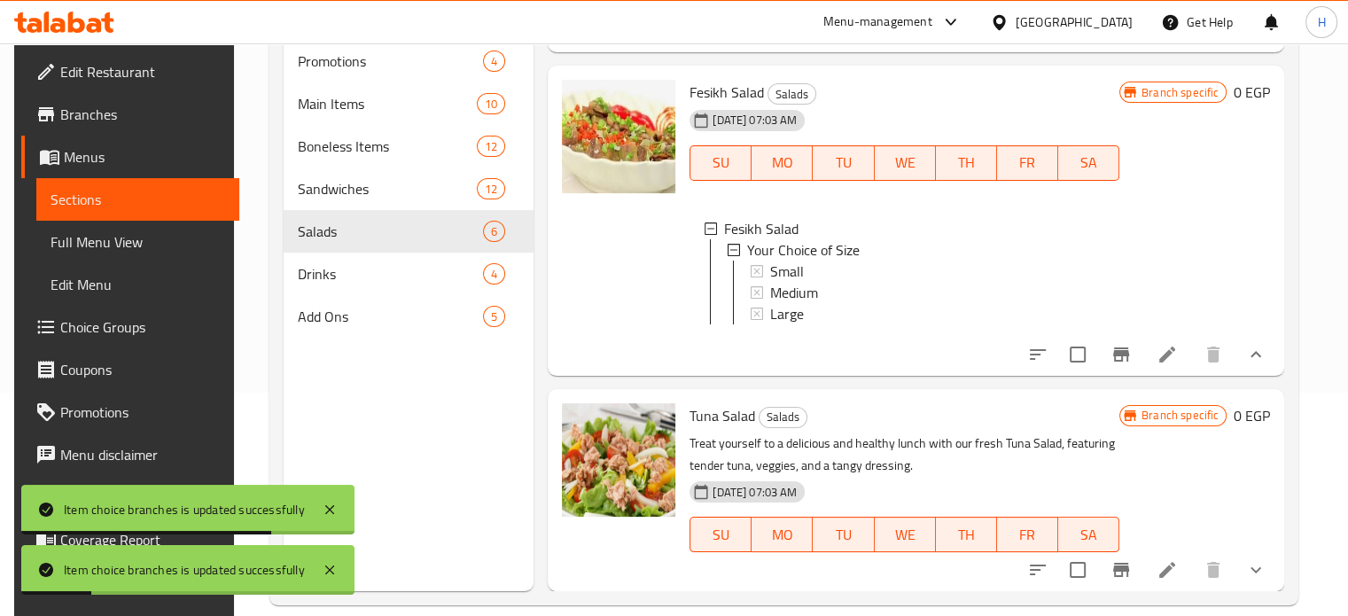
scroll to position [248, 0]
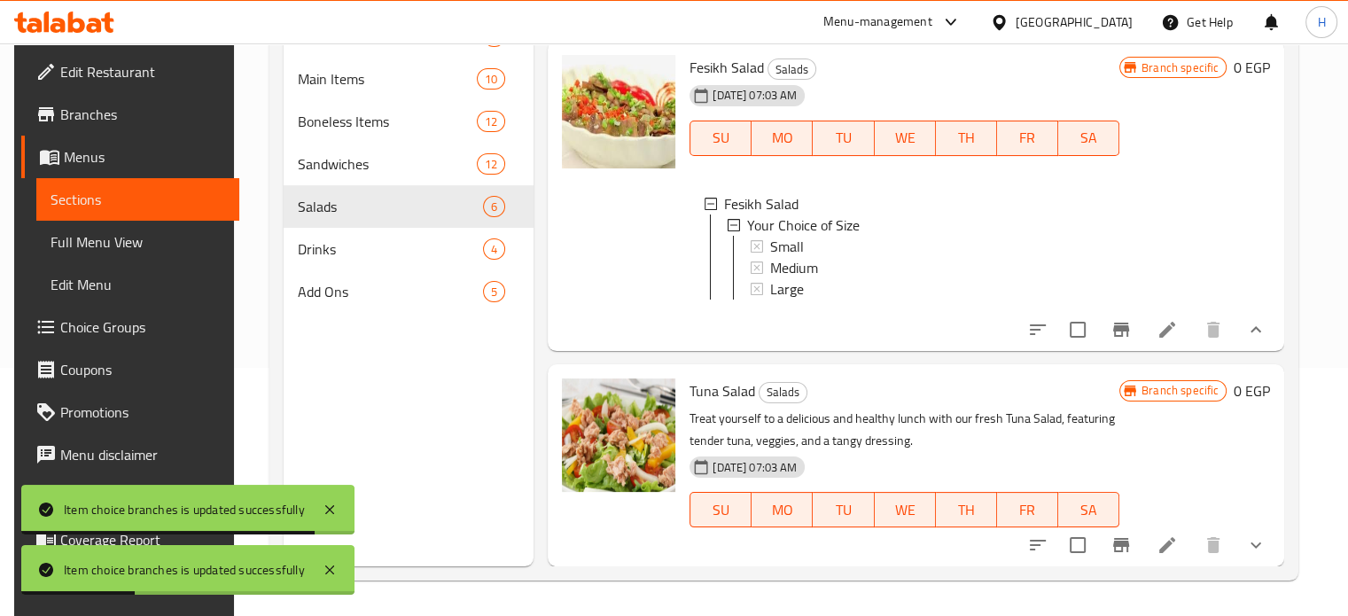
click at [1261, 537] on icon "show more" at bounding box center [1256, 545] width 21 height 21
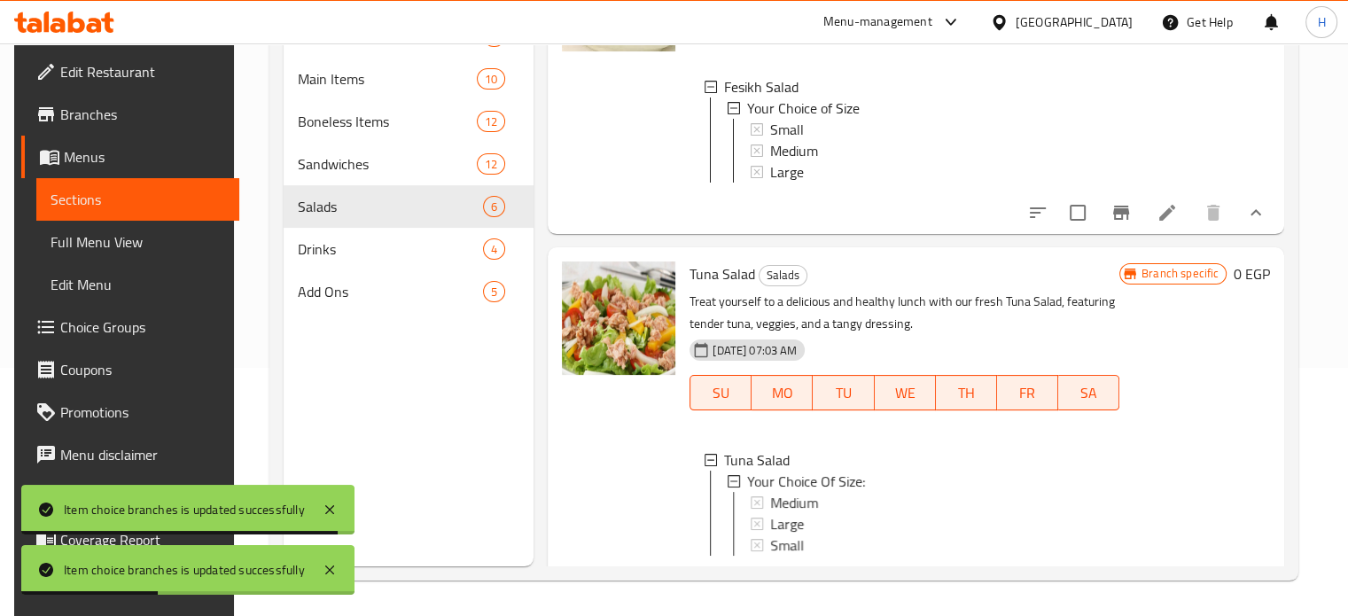
scroll to position [1184, 0]
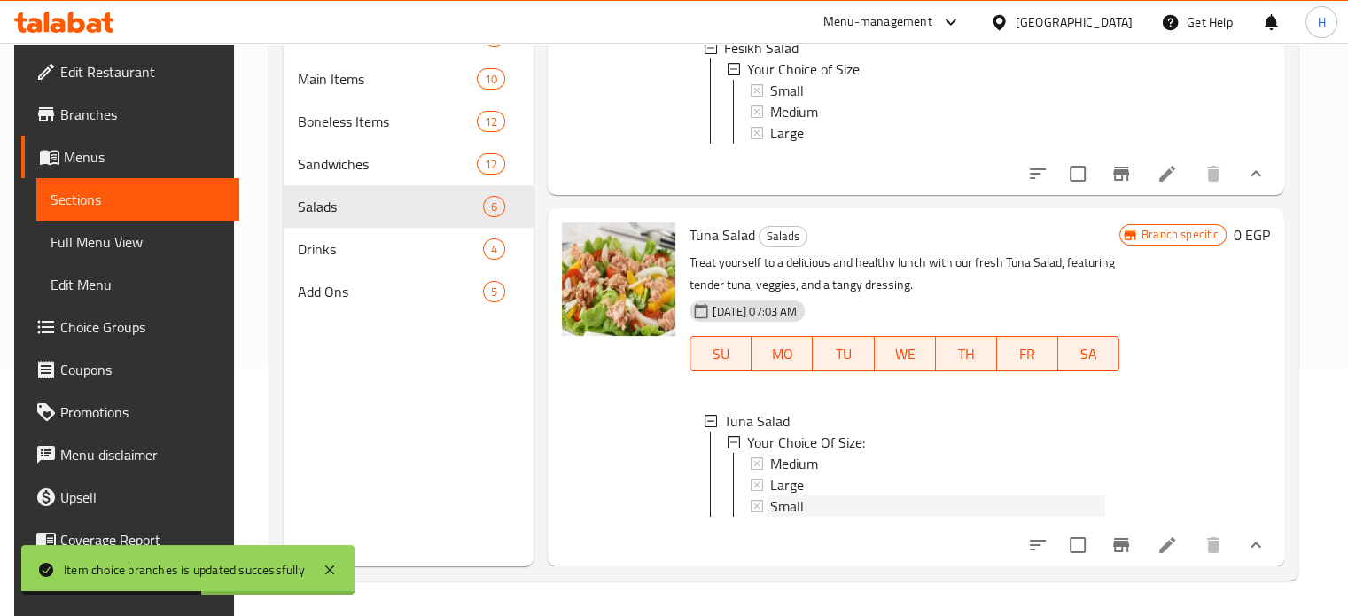
click at [785, 496] on span "Small" at bounding box center [787, 506] width 34 height 21
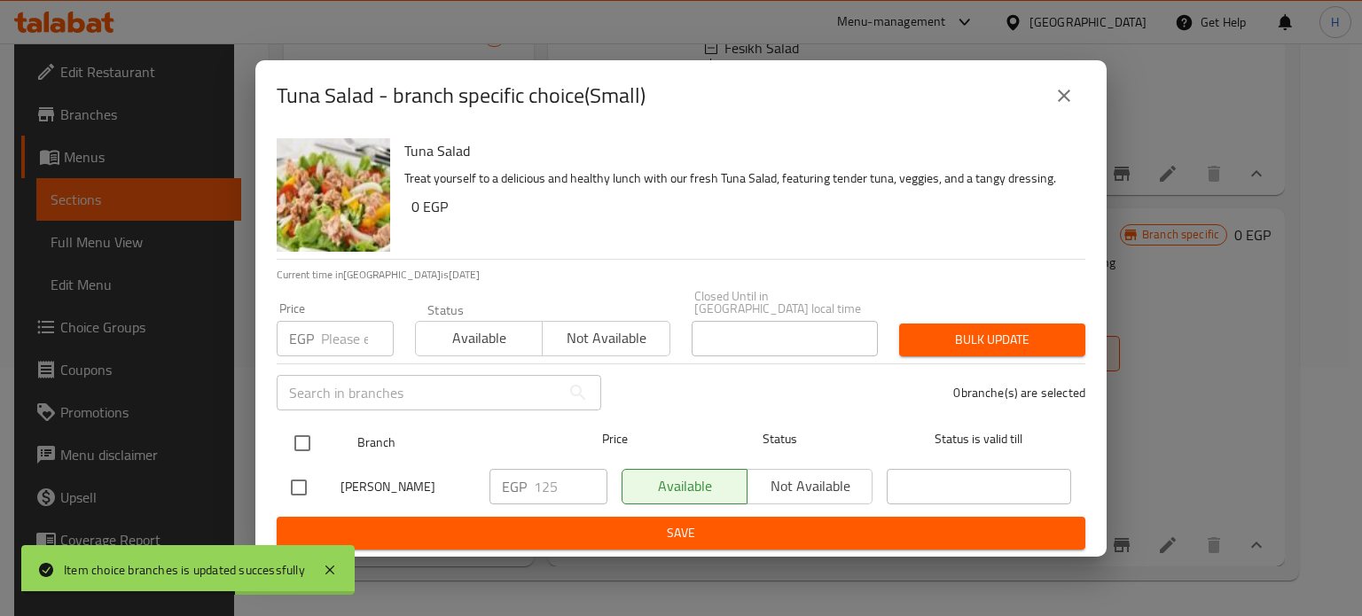
click at [302, 427] on input "checkbox" at bounding box center [302, 443] width 37 height 37
checkbox input "true"
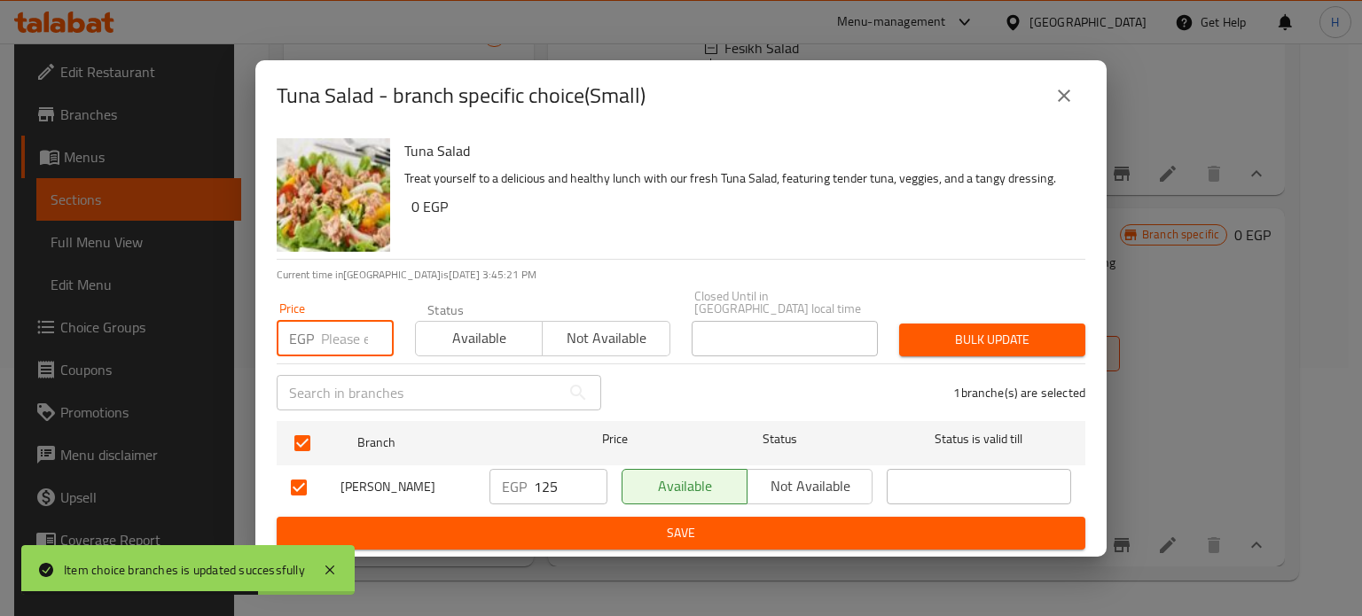
click at [340, 340] on input "number" at bounding box center [357, 338] width 73 height 35
type input "150"
click at [979, 341] on span "Bulk update" at bounding box center [992, 340] width 158 height 22
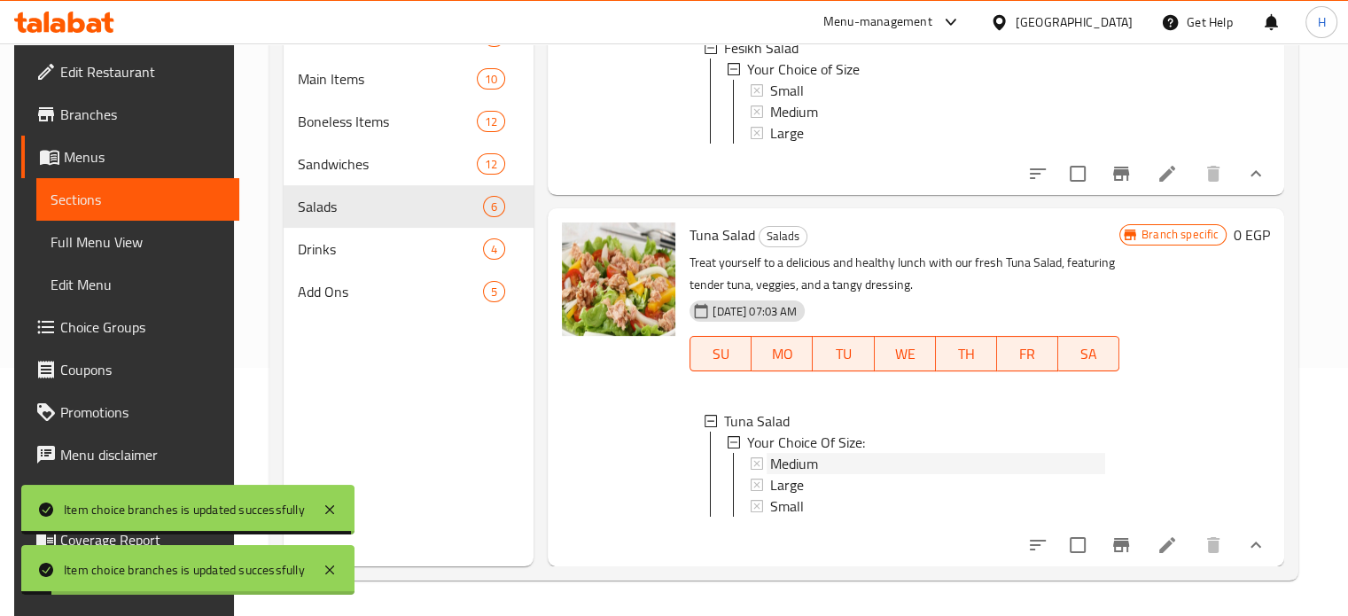
click at [798, 453] on span "Medium" at bounding box center [794, 463] width 48 height 21
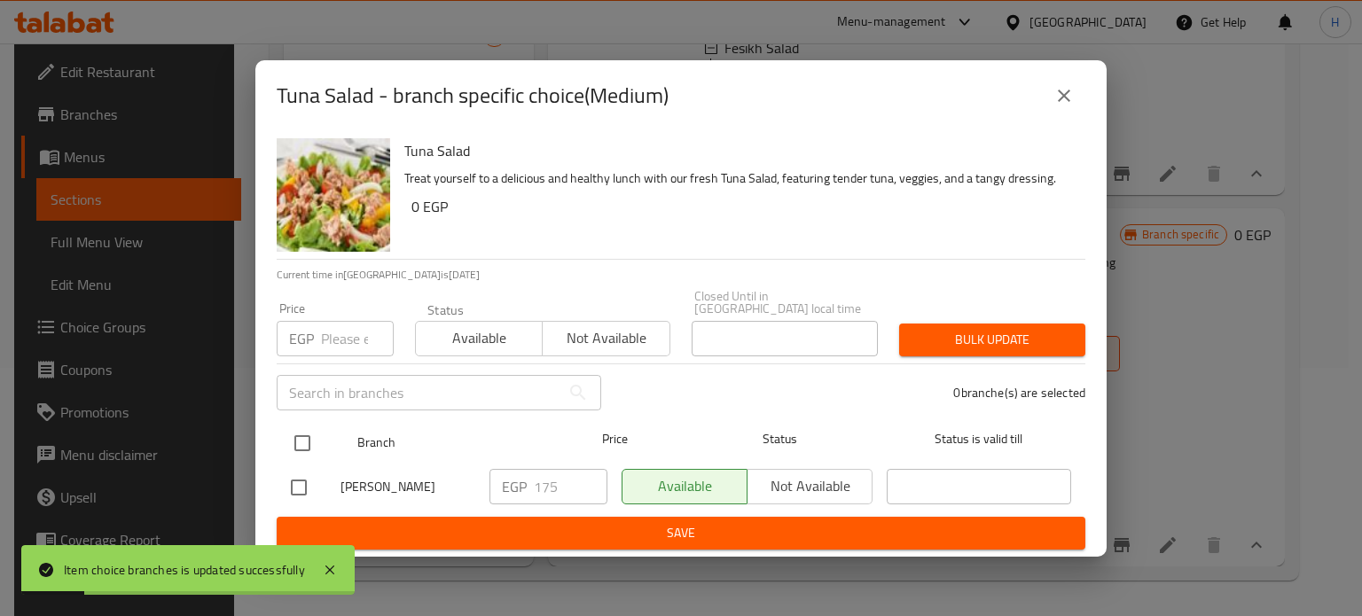
click at [309, 432] on input "checkbox" at bounding box center [302, 443] width 37 height 37
checkbox input "true"
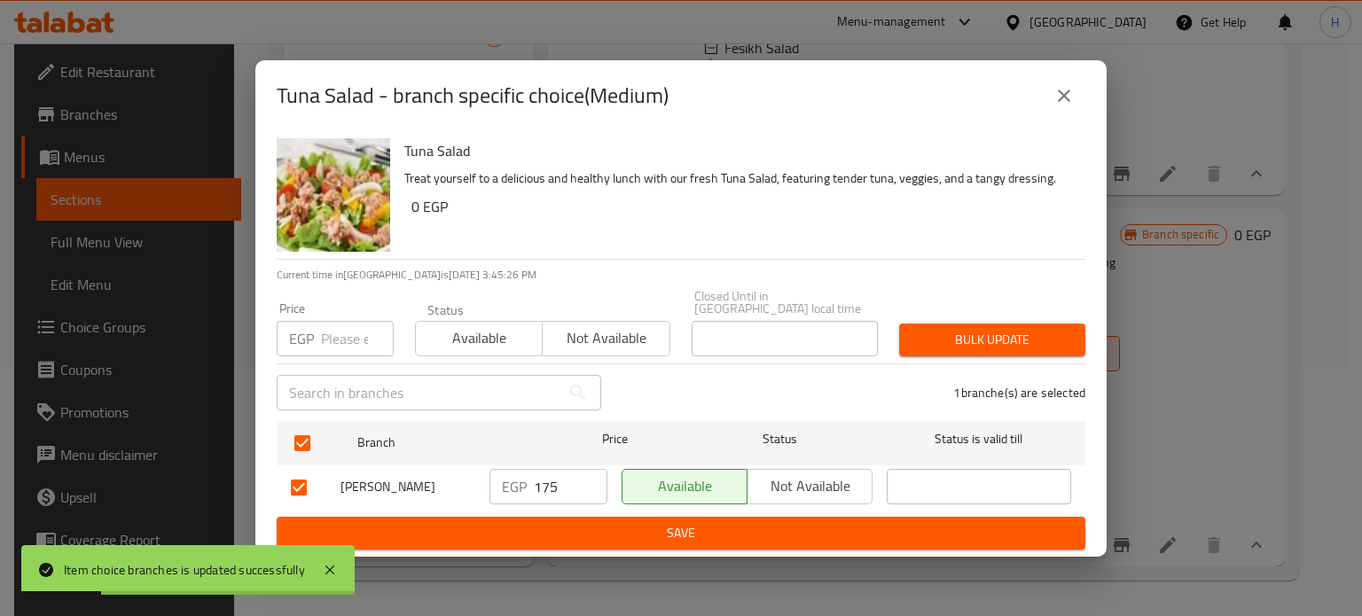
click at [344, 321] on input "number" at bounding box center [357, 338] width 73 height 35
type input "200"
click at [924, 340] on span "Bulk update" at bounding box center [992, 340] width 158 height 22
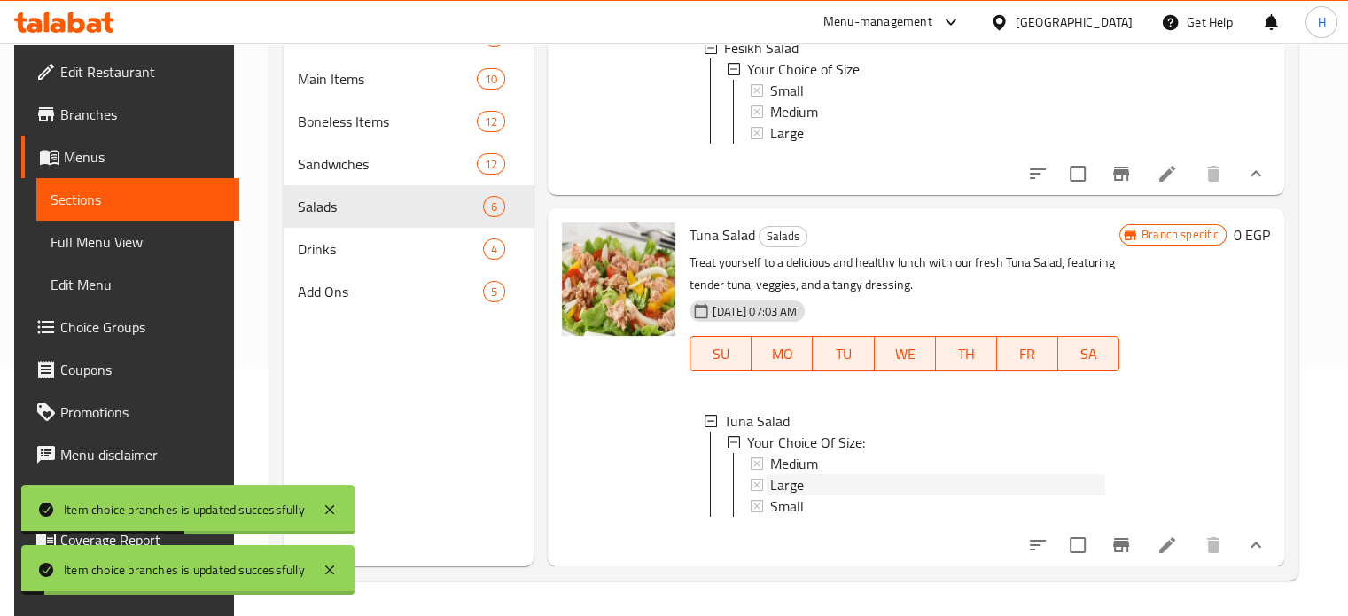
click at [805, 474] on div "Large" at bounding box center [937, 484] width 335 height 21
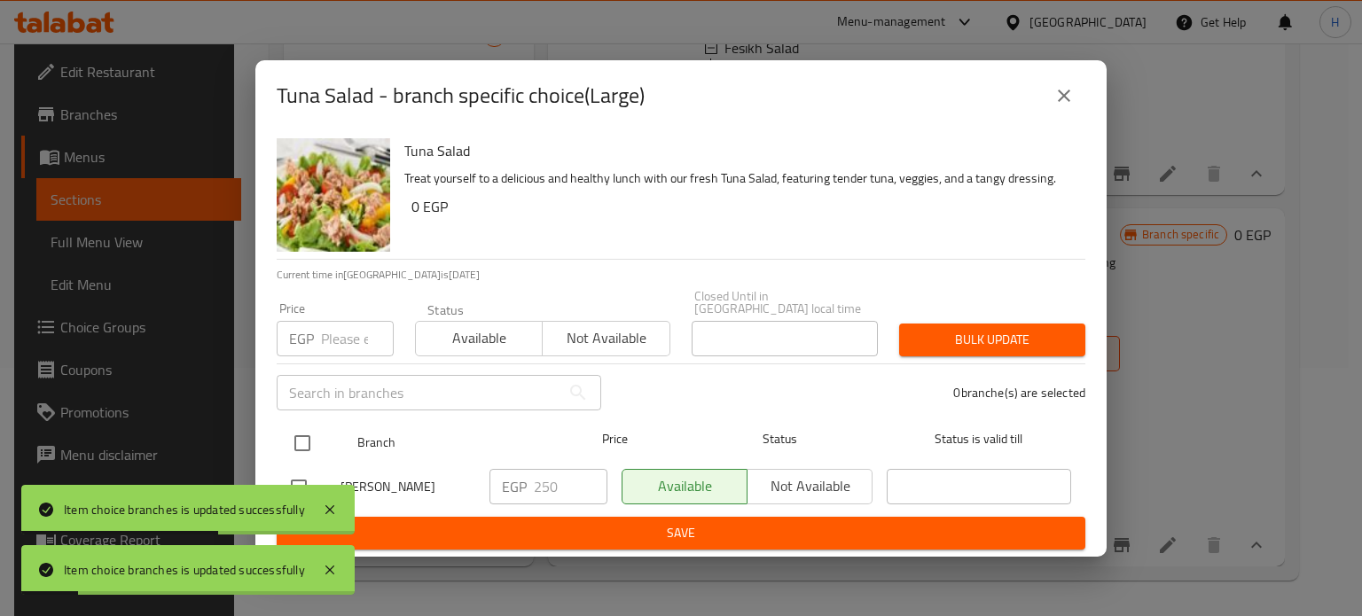
click at [306, 432] on input "checkbox" at bounding box center [302, 443] width 37 height 37
checkbox input "true"
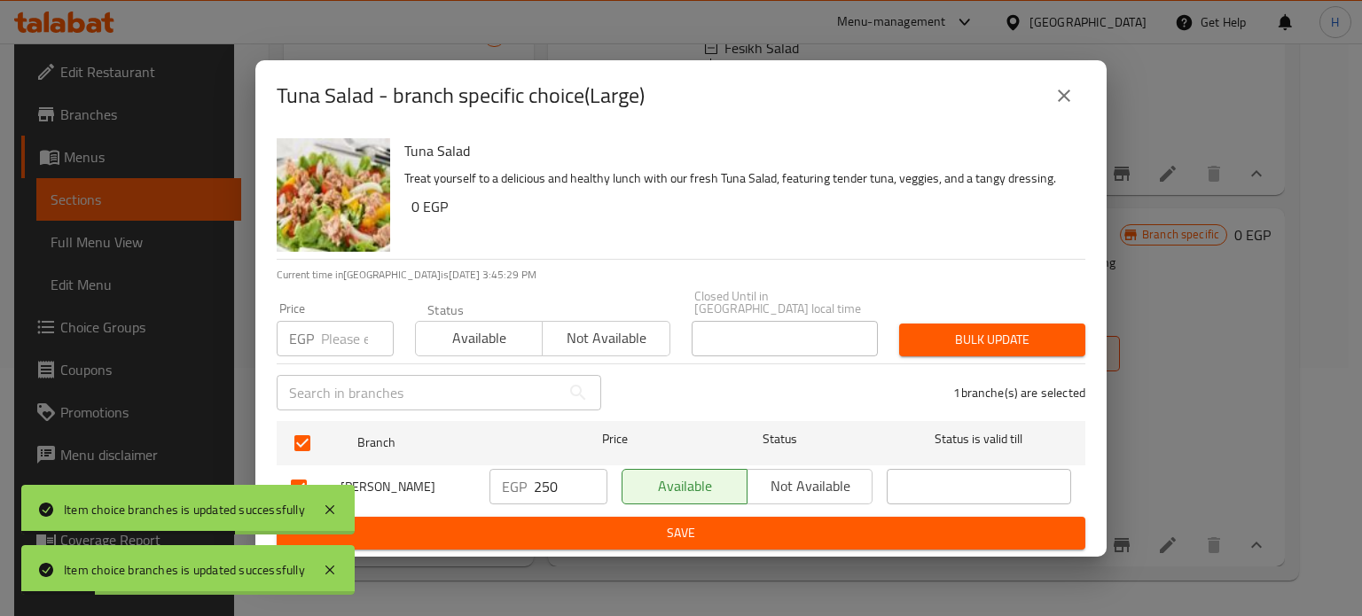
click at [348, 325] on input "number" at bounding box center [357, 338] width 73 height 35
type input "300"
click at [956, 315] on div "Bulk update" at bounding box center [991, 340] width 207 height 54
click at [970, 348] on button "Bulk update" at bounding box center [992, 340] width 186 height 33
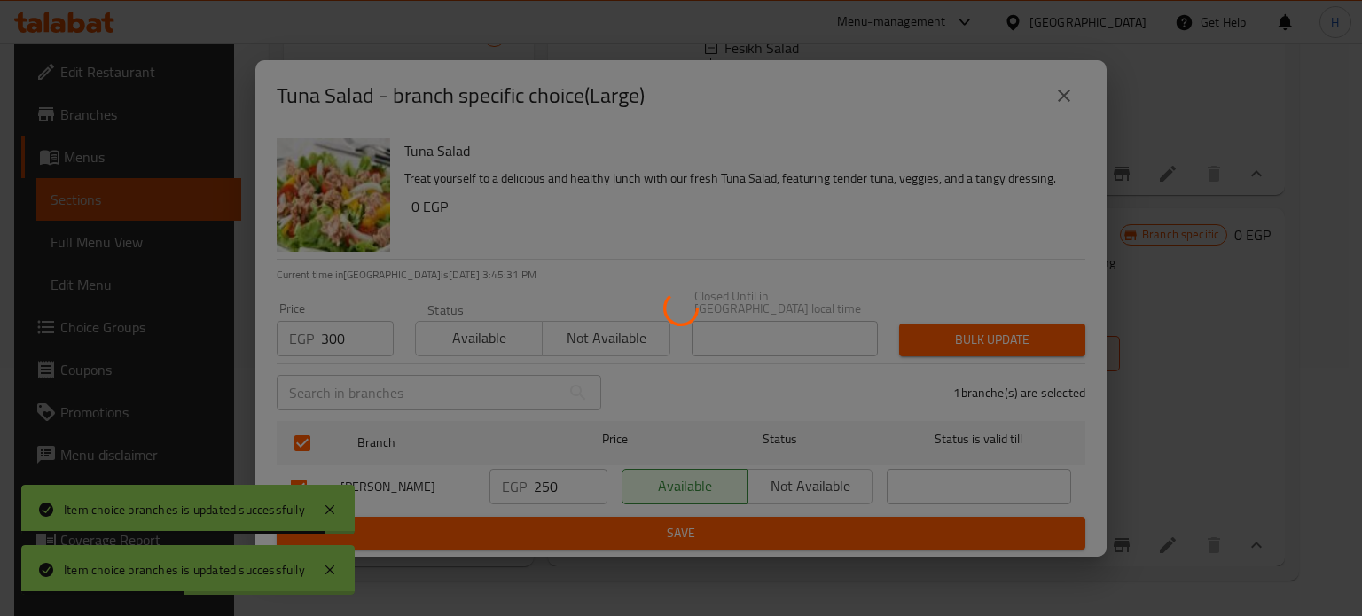
click at [973, 341] on div at bounding box center [681, 308] width 1362 height 616
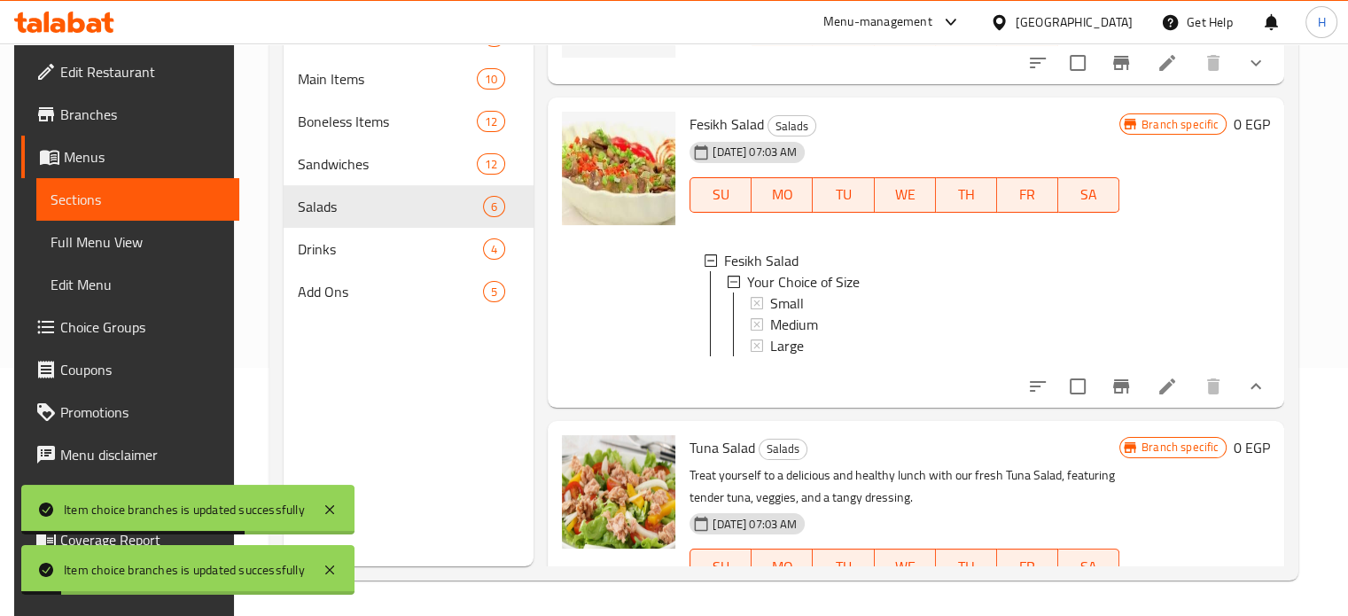
scroll to position [653, 0]
